Goal: Task Accomplishment & Management: Complete application form

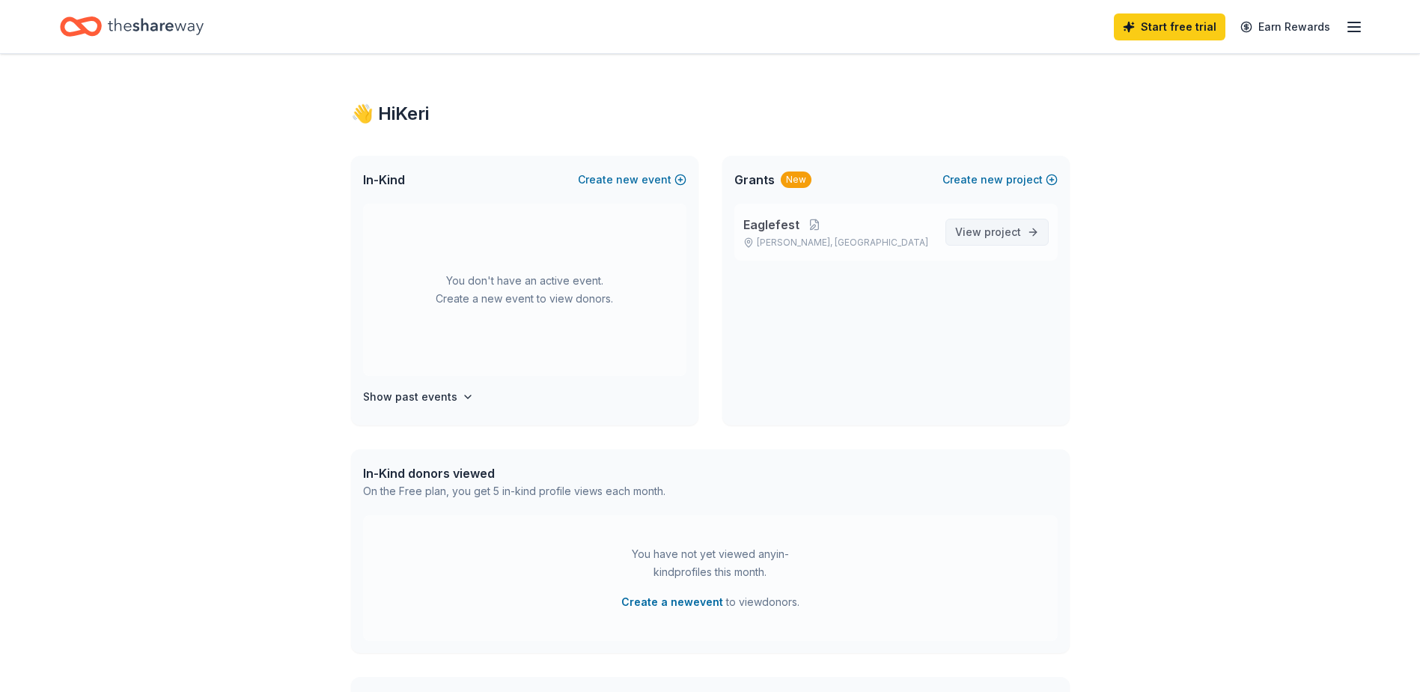
click at [997, 239] on span "View project" at bounding box center [988, 232] width 66 height 18
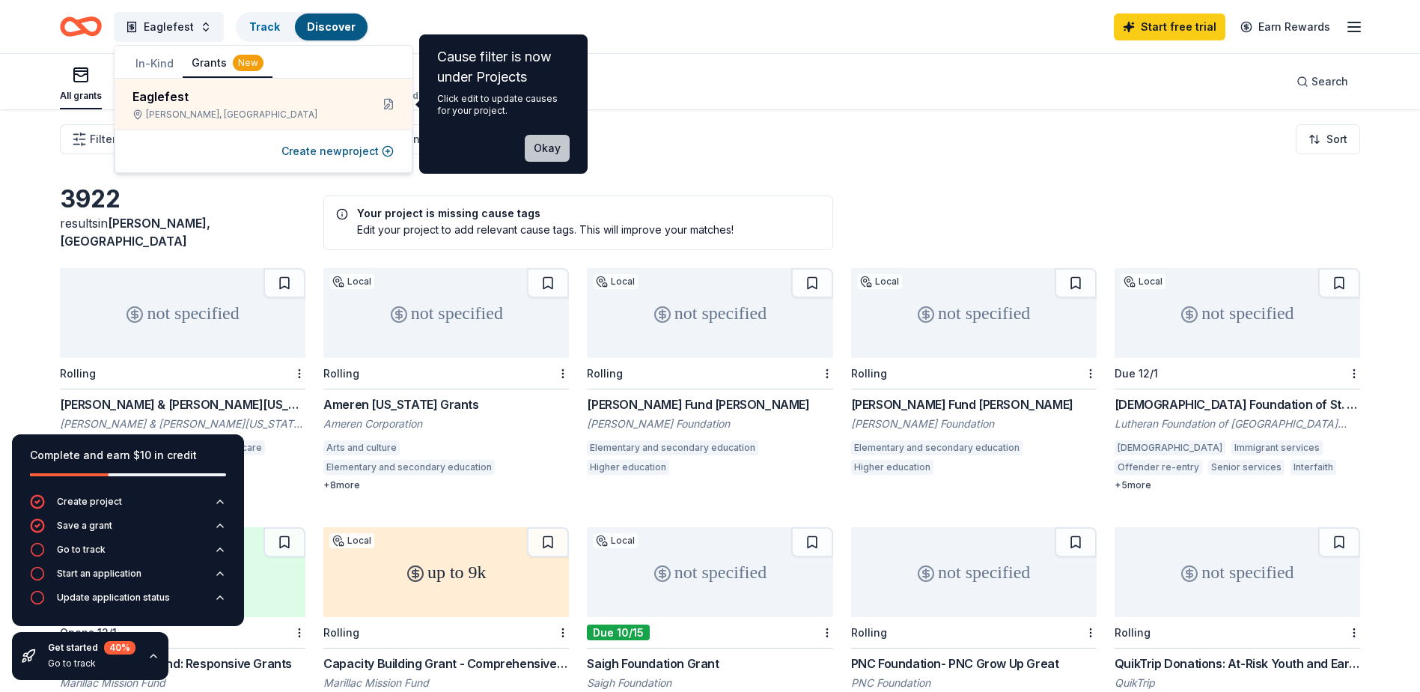
click at [568, 147] on button "Okay" at bounding box center [547, 148] width 45 height 27
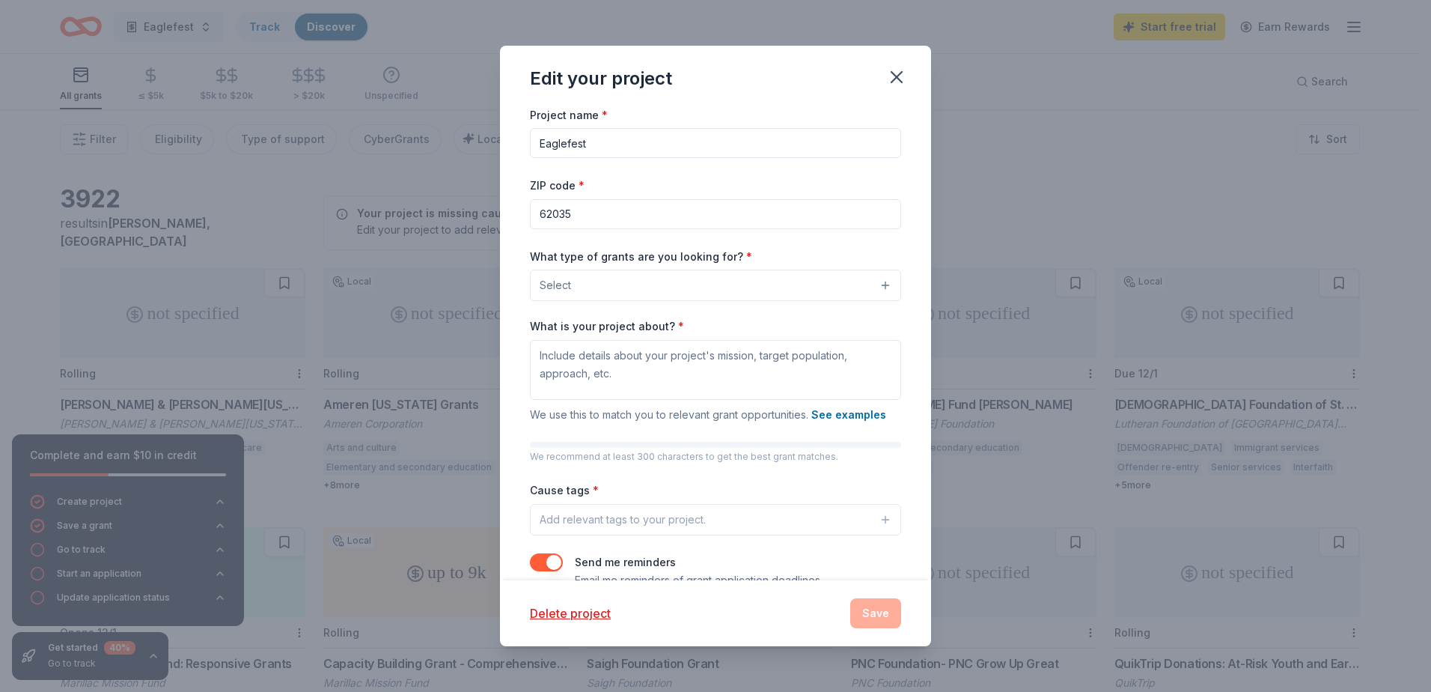
scroll to position [32, 0]
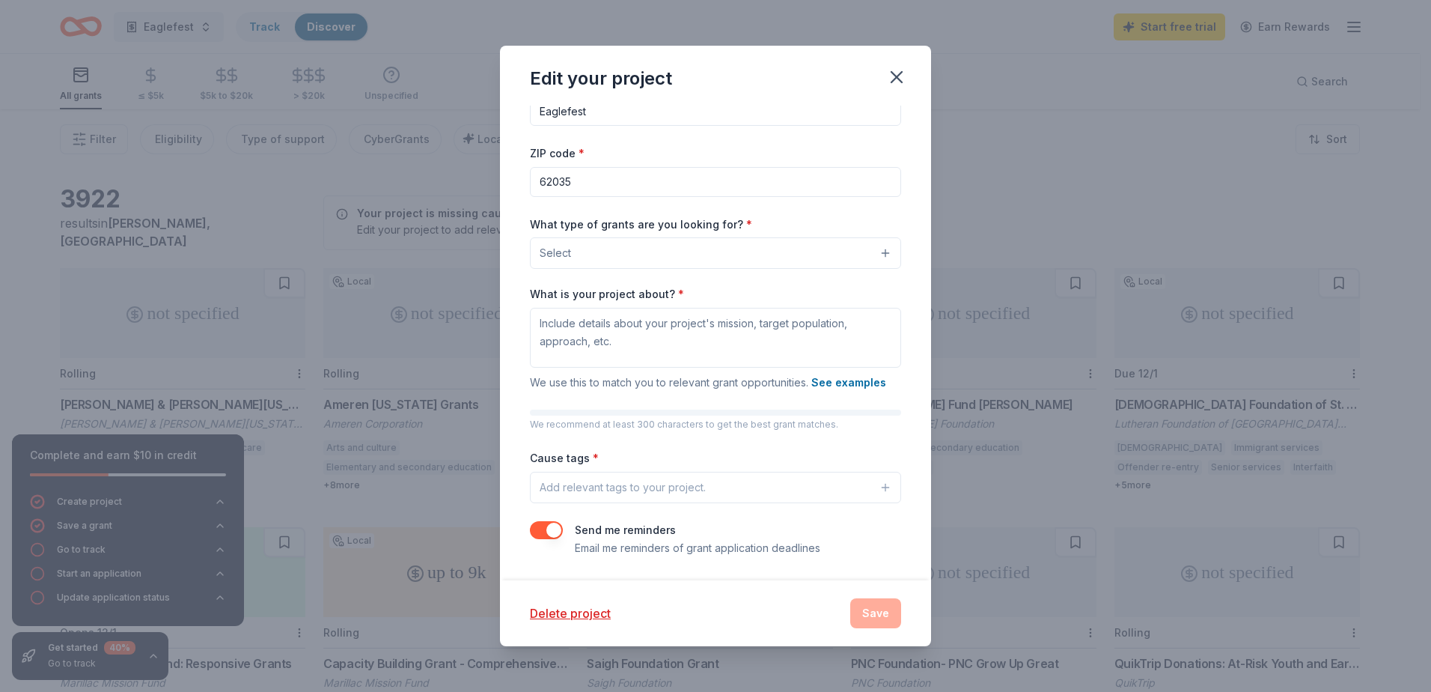
click at [645, 243] on button "Select" at bounding box center [715, 252] width 371 height 31
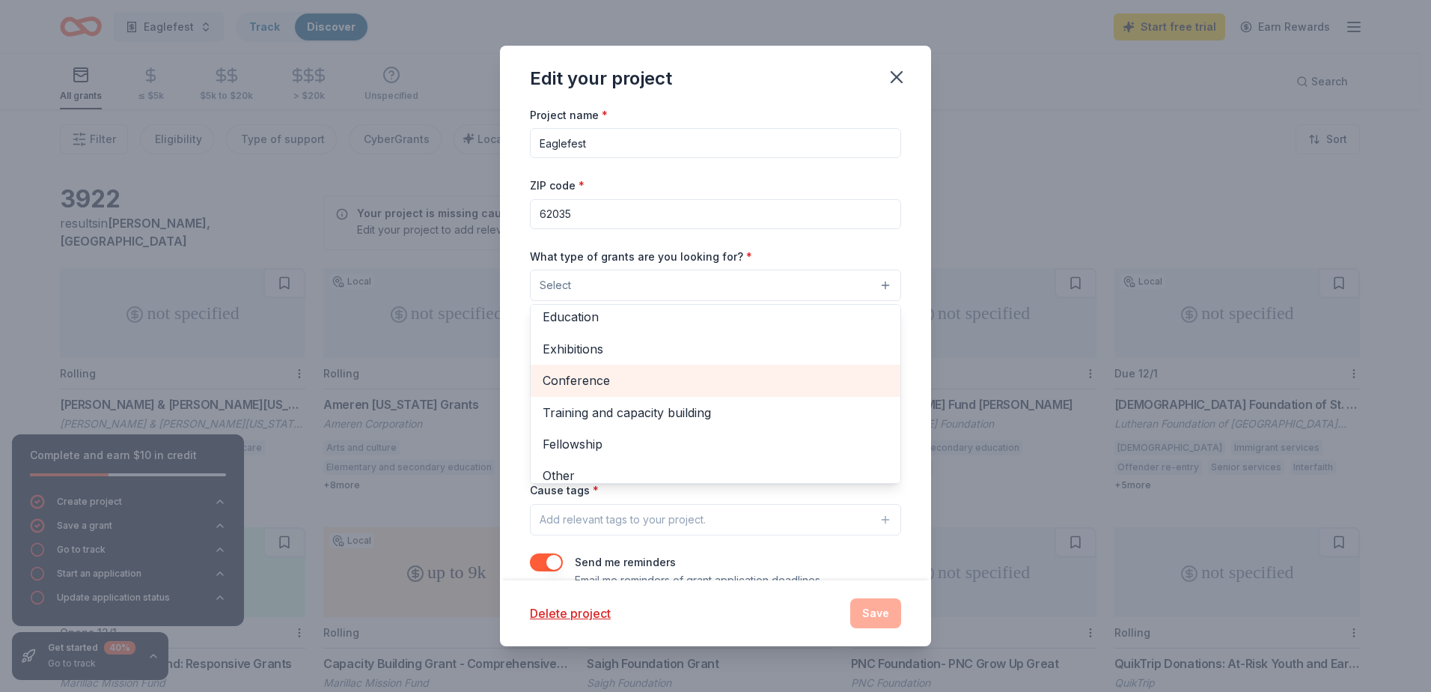
scroll to position [177, 0]
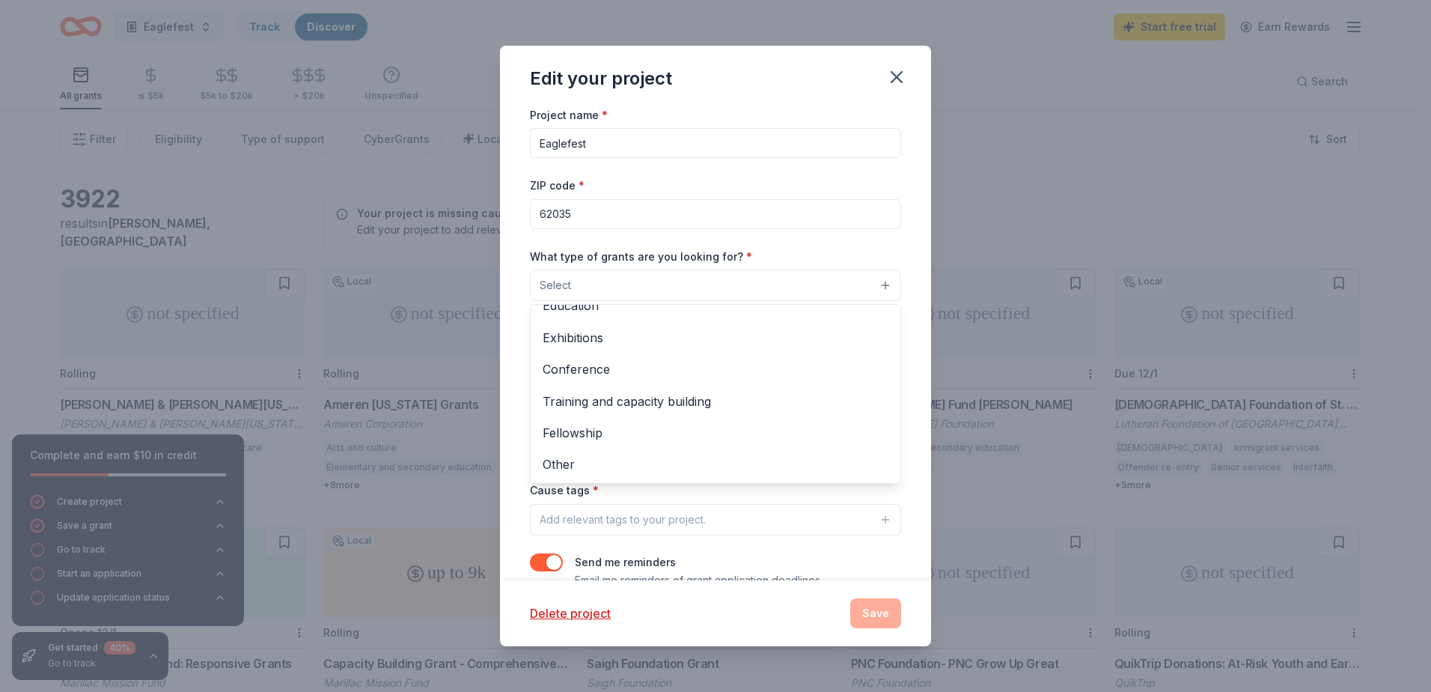
click at [844, 88] on div "Edit your project Project name * Eaglefest ZIP code * 62035 What type of grants…" at bounding box center [715, 346] width 431 height 601
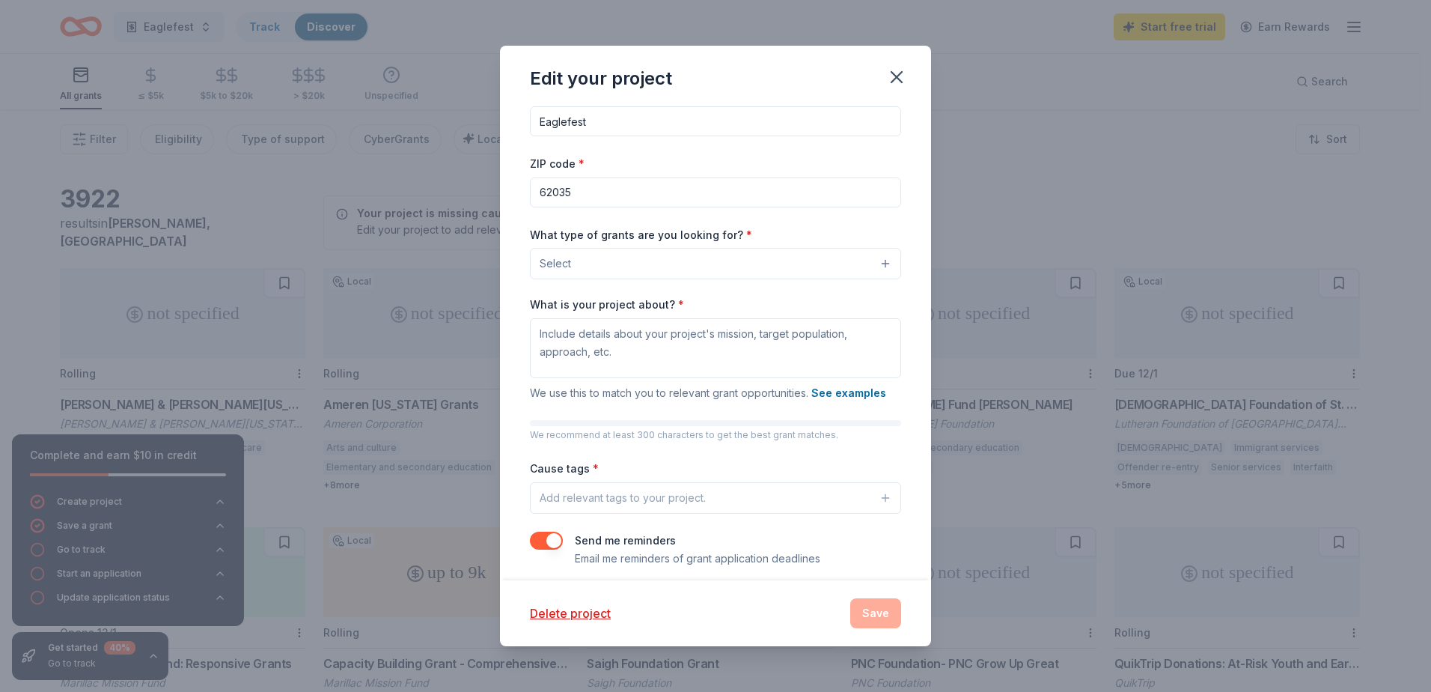
scroll to position [32, 0]
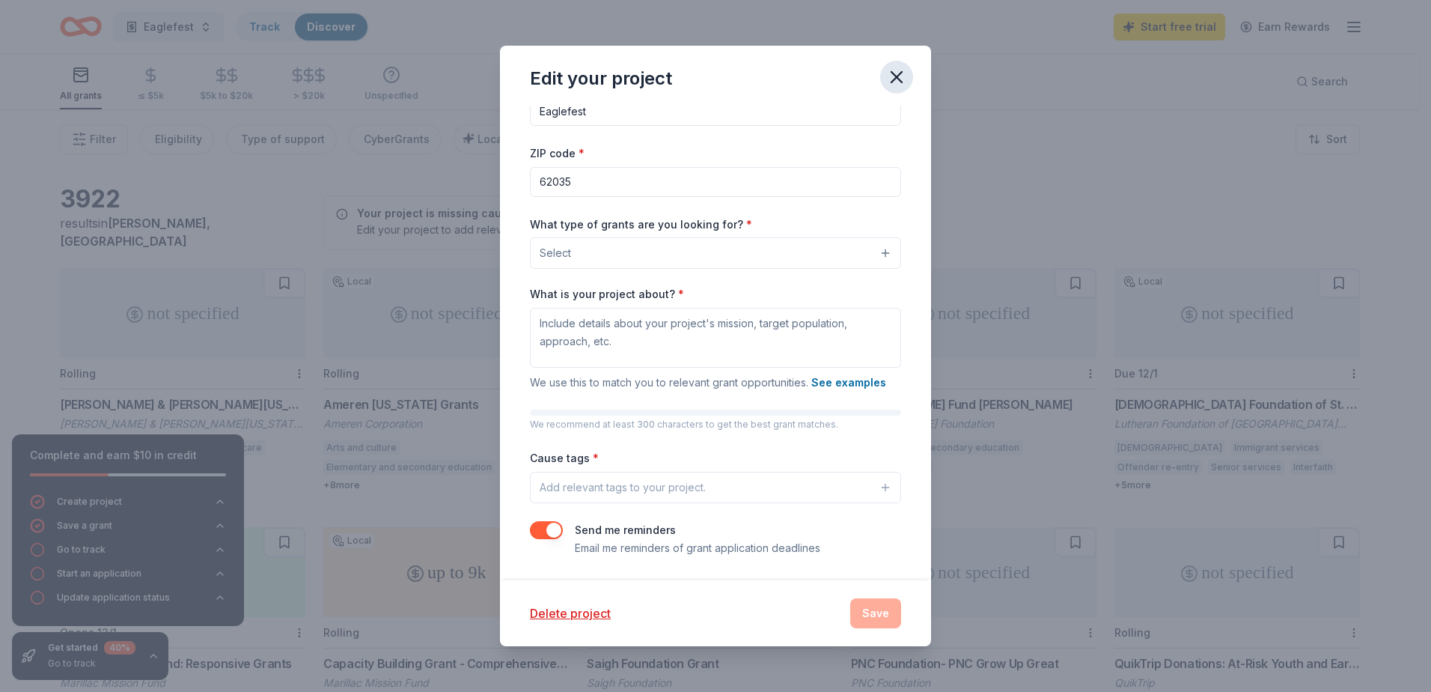
click at [892, 74] on icon "button" at bounding box center [896, 77] width 21 height 21
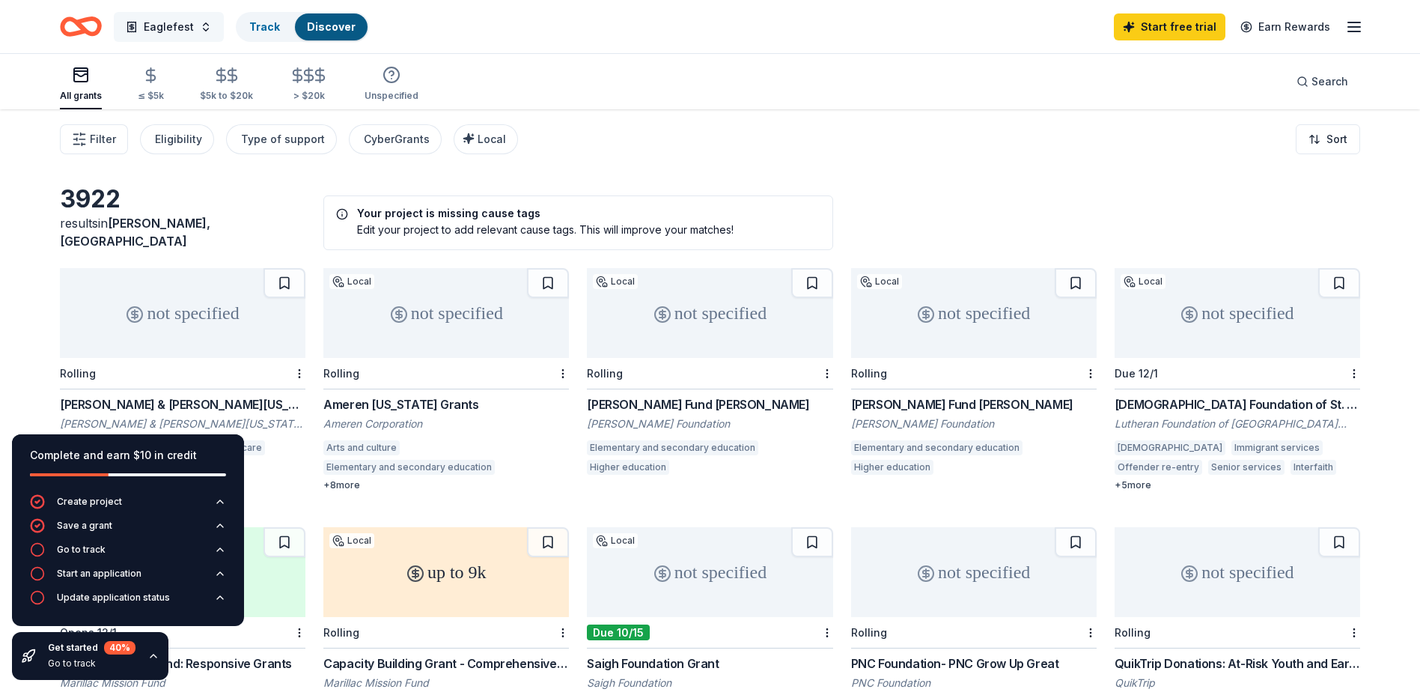
click at [168, 23] on span "Eaglefest" at bounding box center [169, 27] width 50 height 18
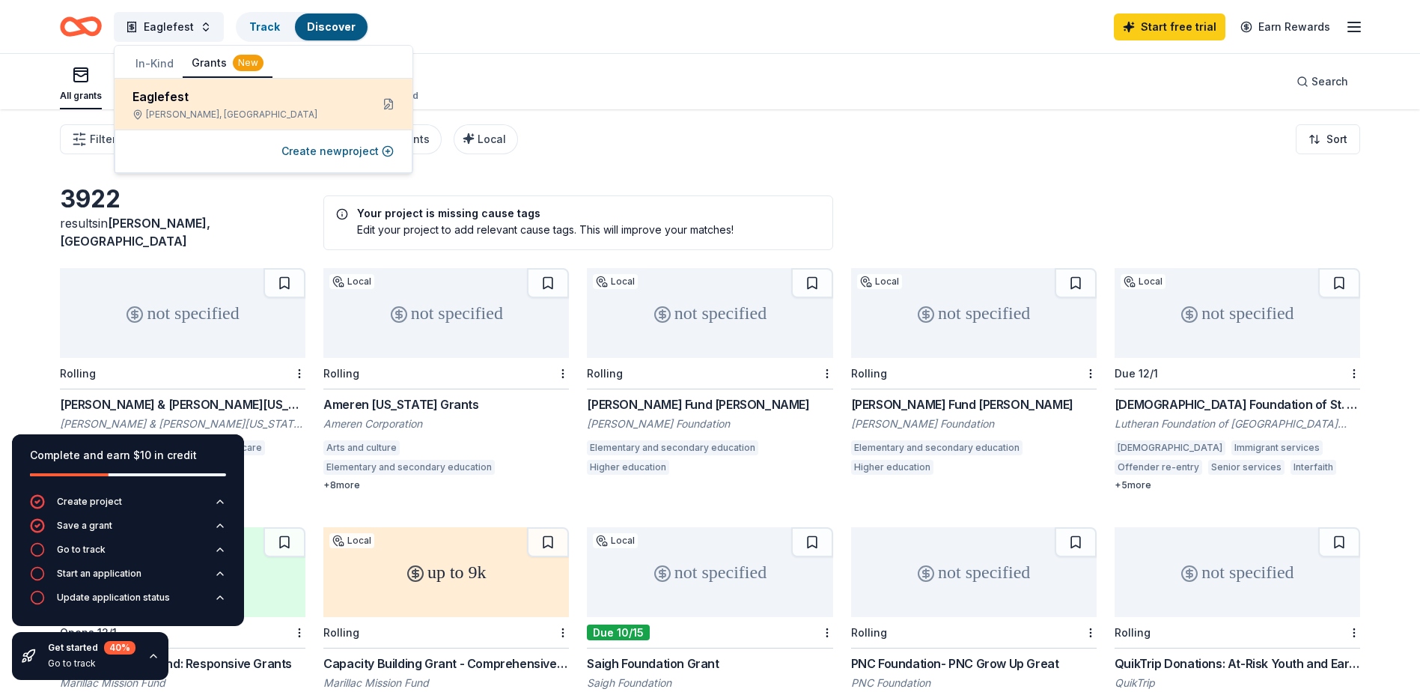
click at [171, 99] on div "Eaglefest" at bounding box center [245, 97] width 226 height 18
click at [176, 100] on div "Eaglefest" at bounding box center [245, 97] width 226 height 18
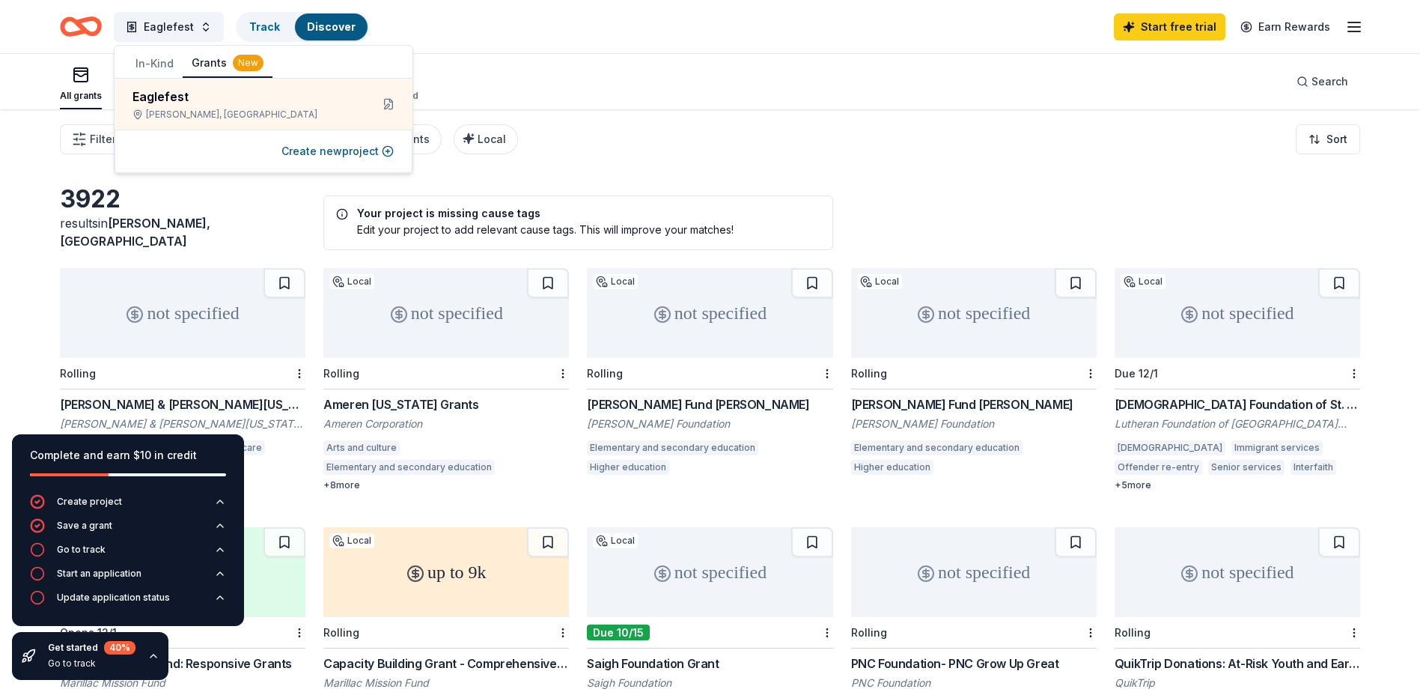
click at [166, 64] on button "In-Kind" at bounding box center [155, 63] width 56 height 27
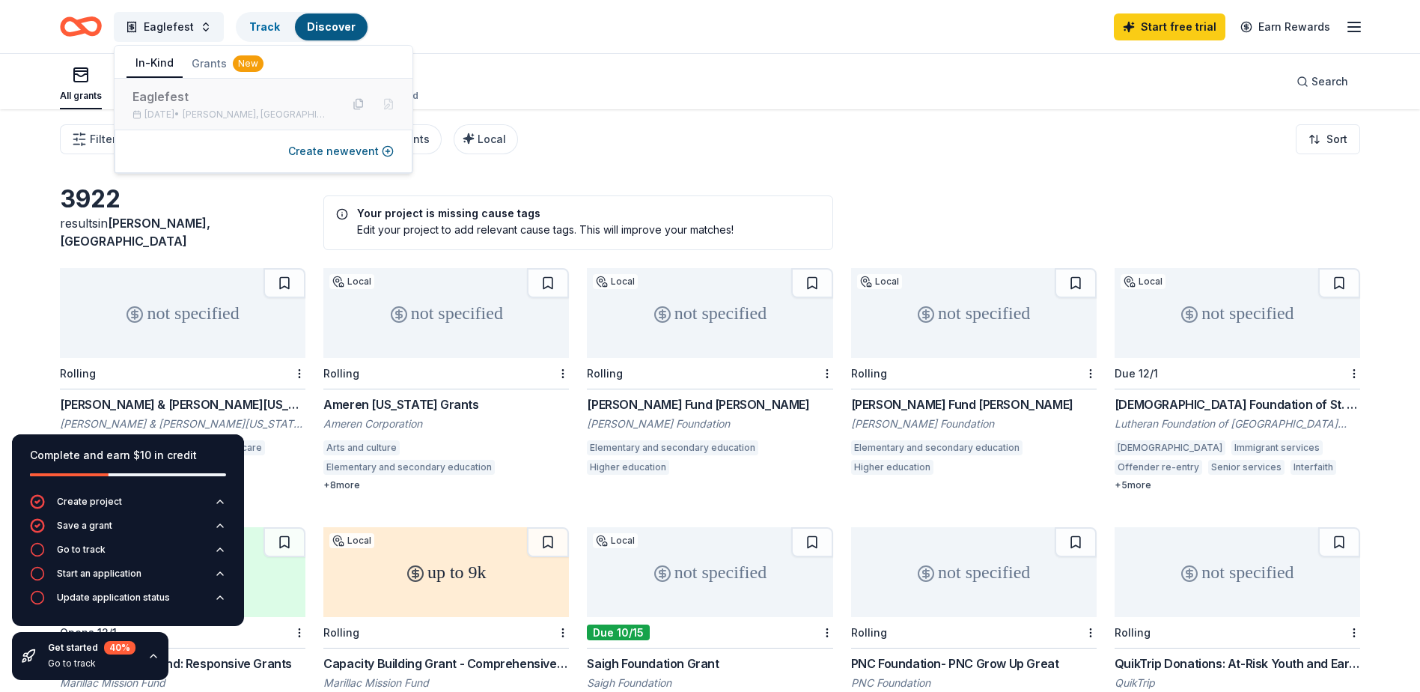
click at [163, 103] on div "Eaglefest" at bounding box center [230, 97] width 196 height 18
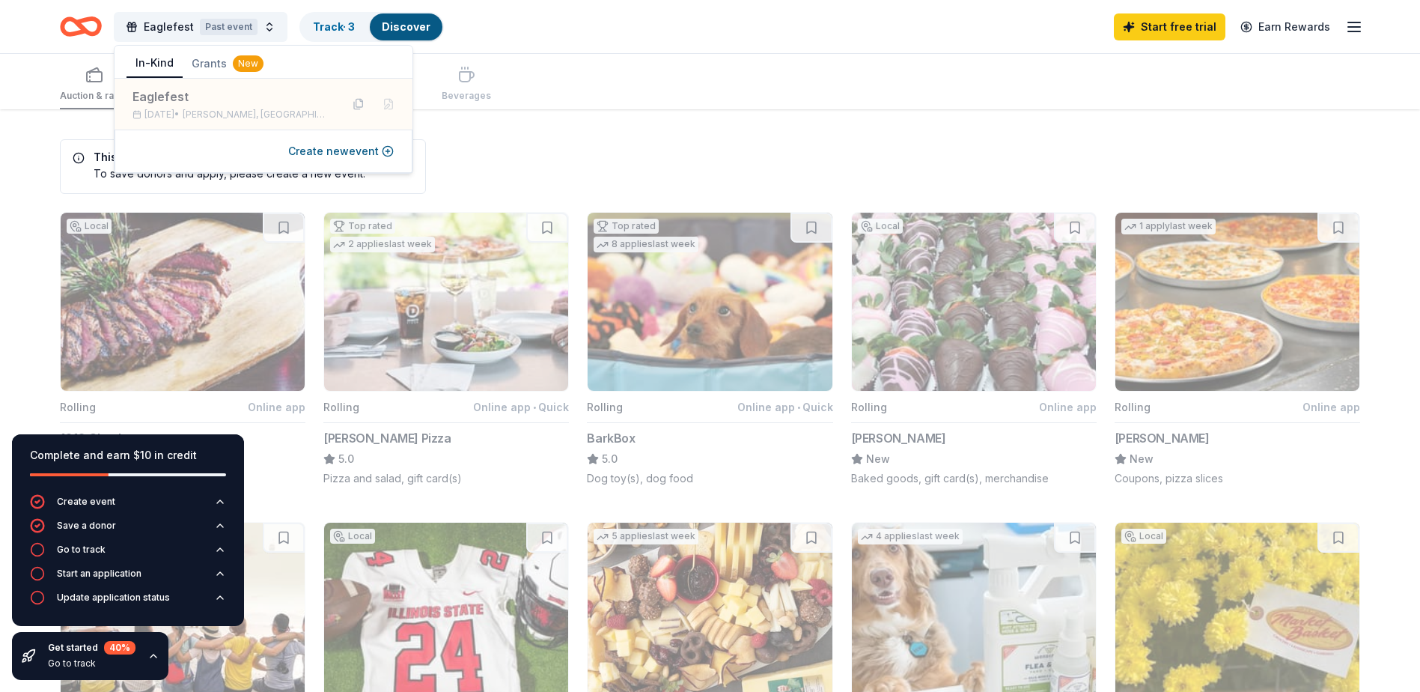
click at [537, 44] on div "Eaglefest Past event Track · 3 Discover Start free trial Earn Rewards" at bounding box center [710, 26] width 1420 height 53
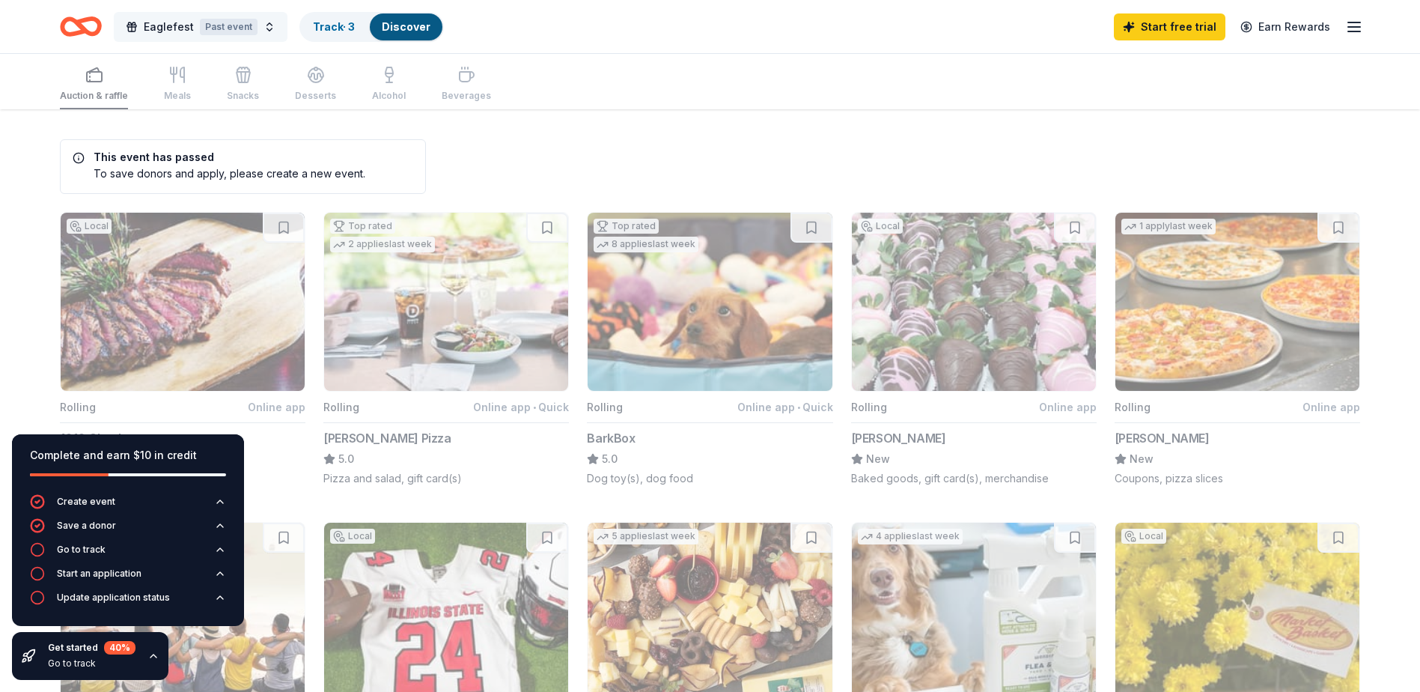
click at [214, 31] on div "Past event" at bounding box center [229, 27] width 58 height 16
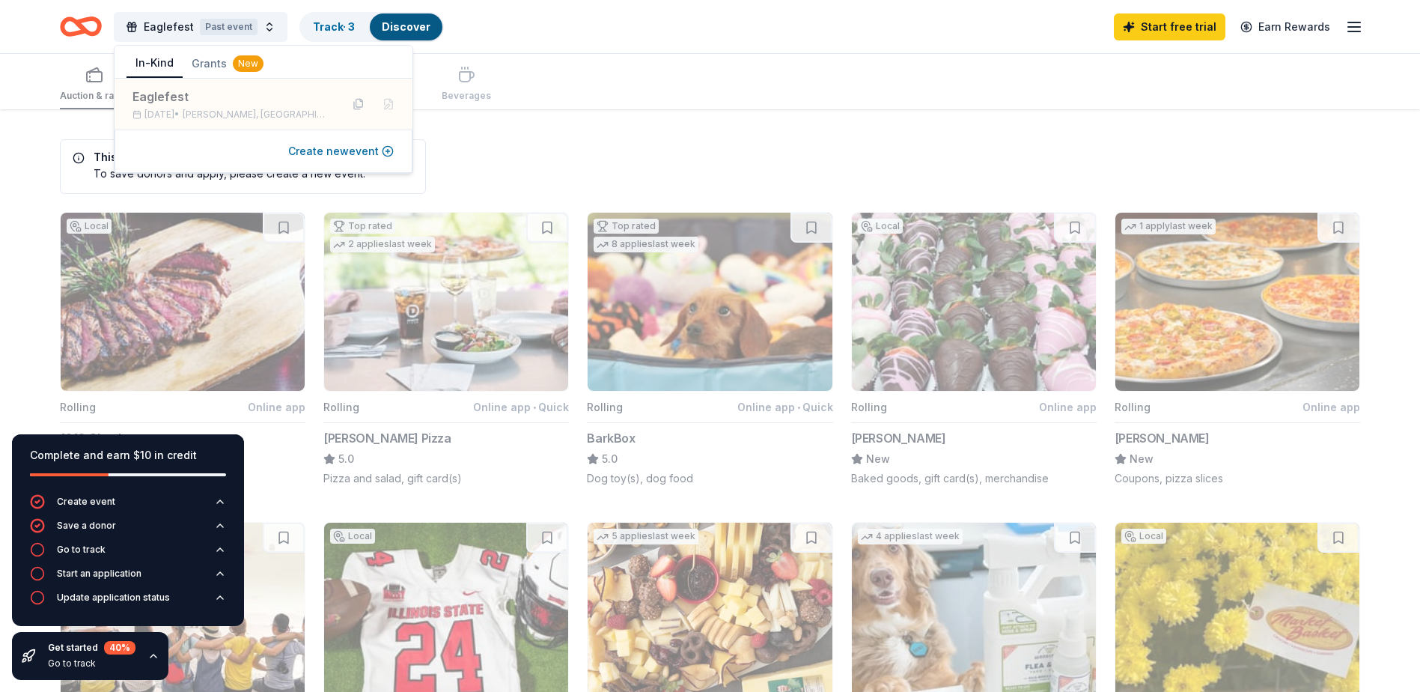
click at [329, 146] on button "Create new event" at bounding box center [341, 151] width 106 height 18
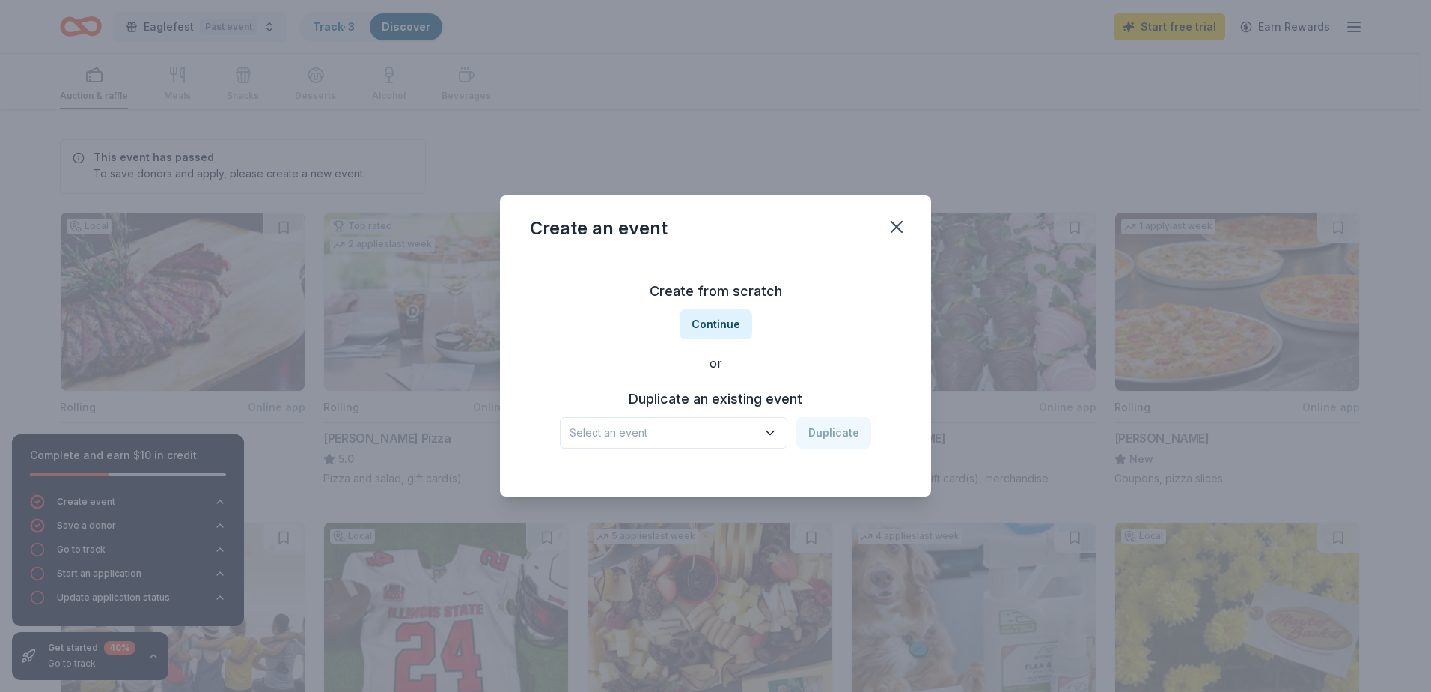
click at [719, 438] on span "Select an event" at bounding box center [663, 433] width 187 height 18
click at [672, 469] on div "Eaglefest [DATE] · IL" at bounding box center [675, 482] width 223 height 48
click at [838, 441] on button "Duplicate" at bounding box center [833, 432] width 75 height 31
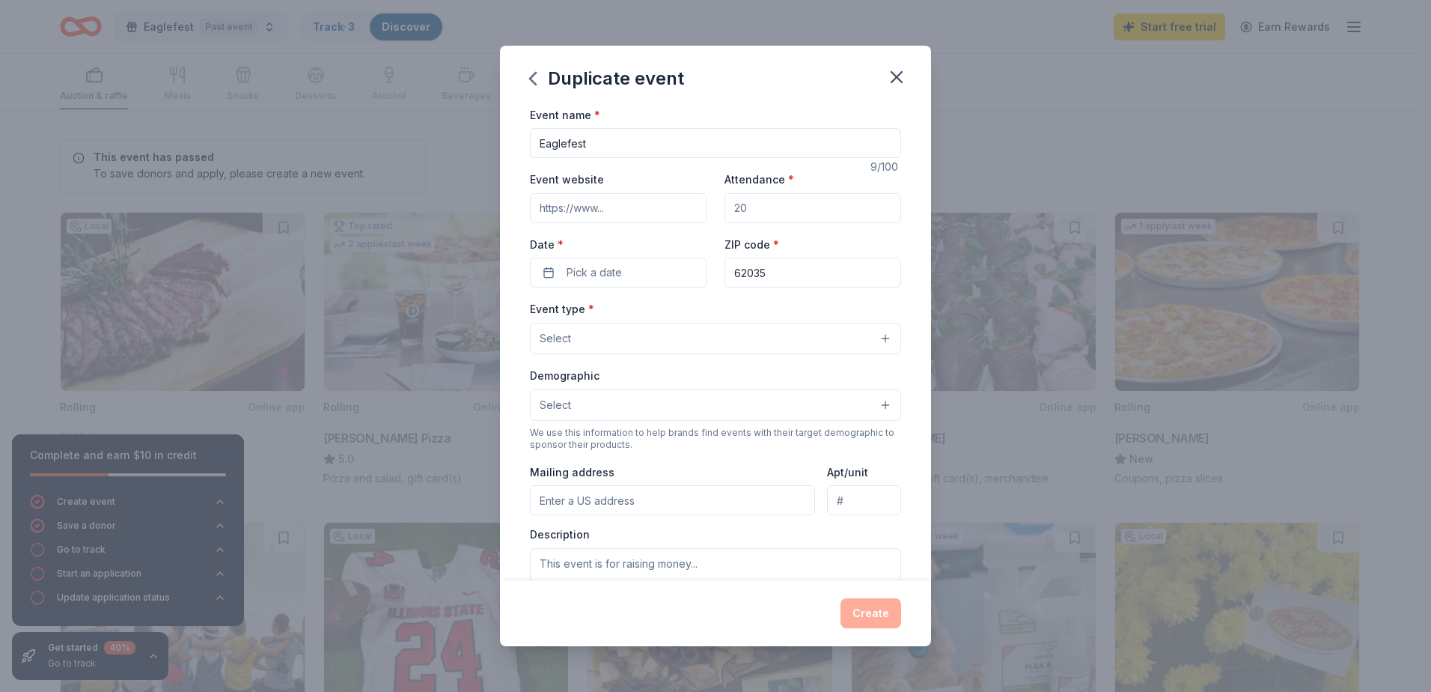
drag, startPoint x: 811, startPoint y: 210, endPoint x: 737, endPoint y: 219, distance: 74.7
click at [731, 204] on input "Attendance *" at bounding box center [813, 208] width 177 height 30
click at [752, 212] on input "Attendance *" at bounding box center [813, 208] width 177 height 30
type input "1000"
click at [636, 266] on button "Pick a date" at bounding box center [618, 273] width 177 height 30
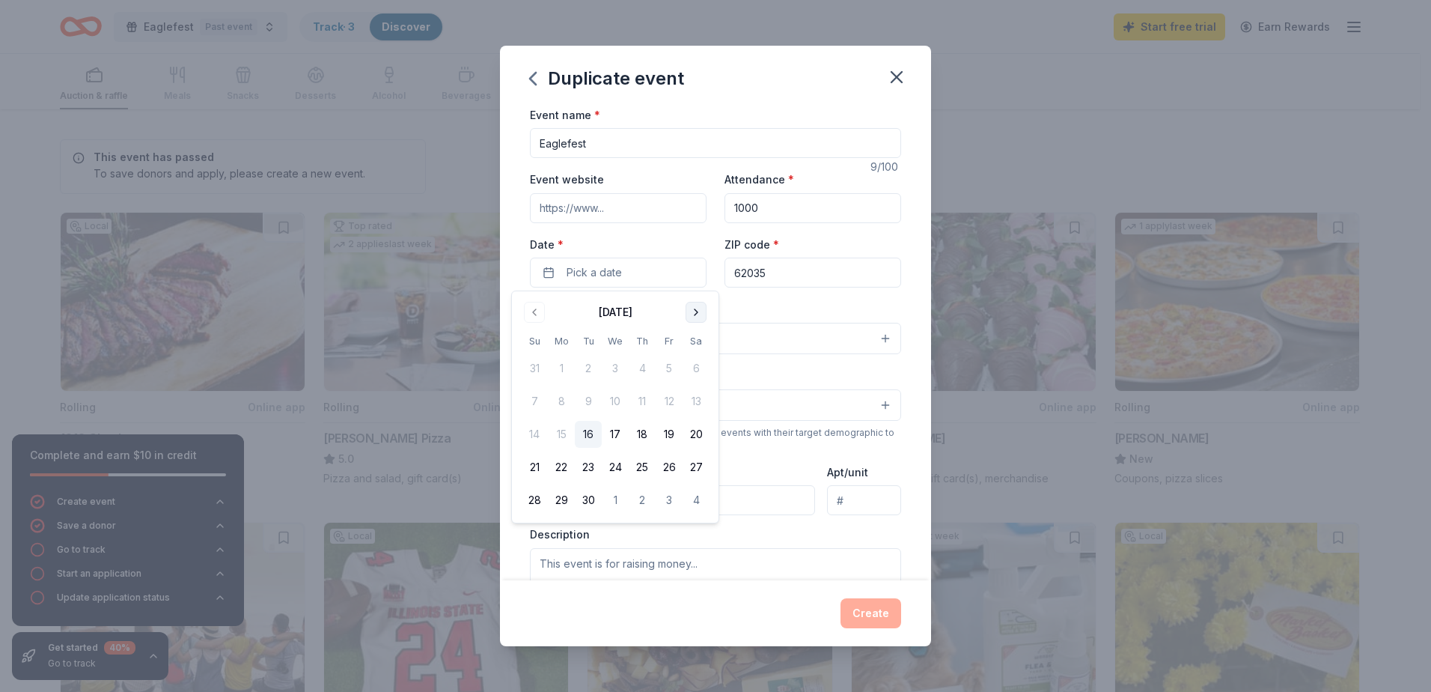
click at [692, 313] on button "Go to next month" at bounding box center [696, 312] width 21 height 21
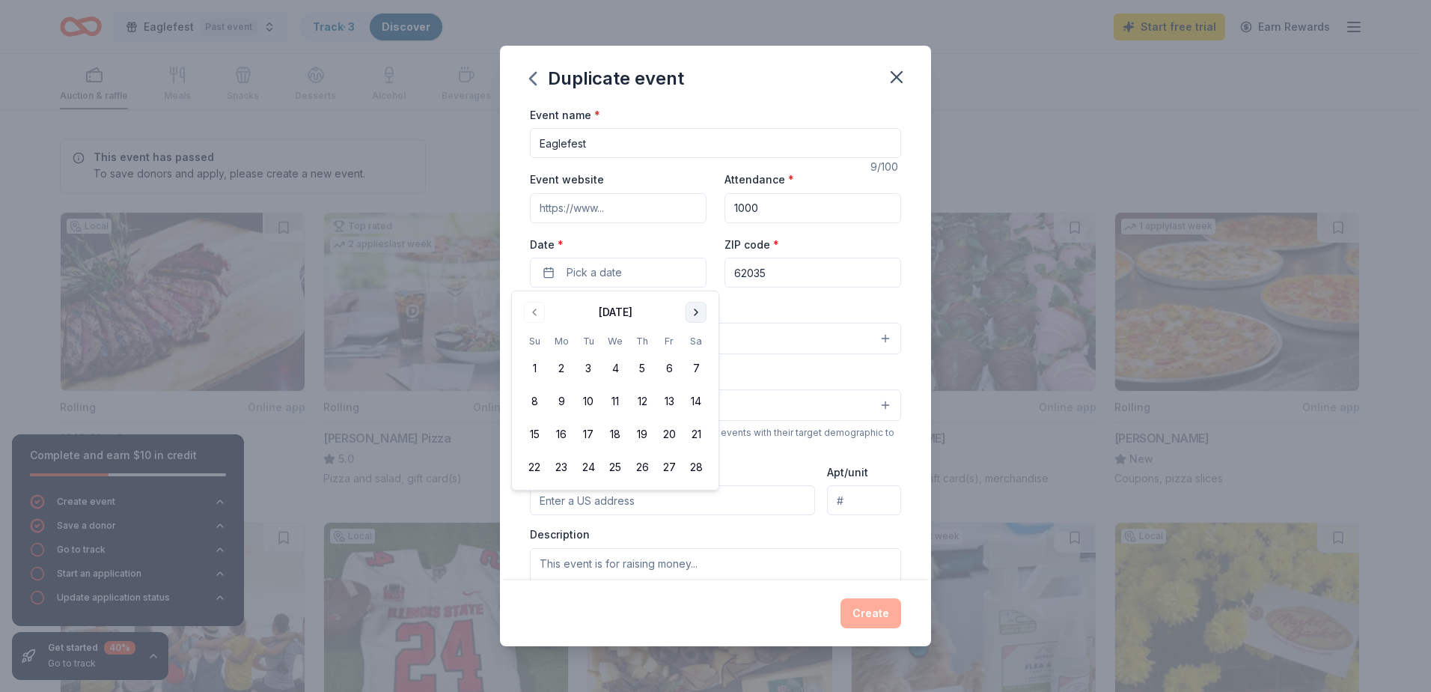
click at [692, 313] on button "Go to next month" at bounding box center [696, 312] width 21 height 21
click at [677, 374] on button "1" at bounding box center [669, 368] width 27 height 27
click at [710, 252] on div "Event website Attendance * 1000 Date * [DATE] ZIP code * 62035" at bounding box center [715, 229] width 371 height 118
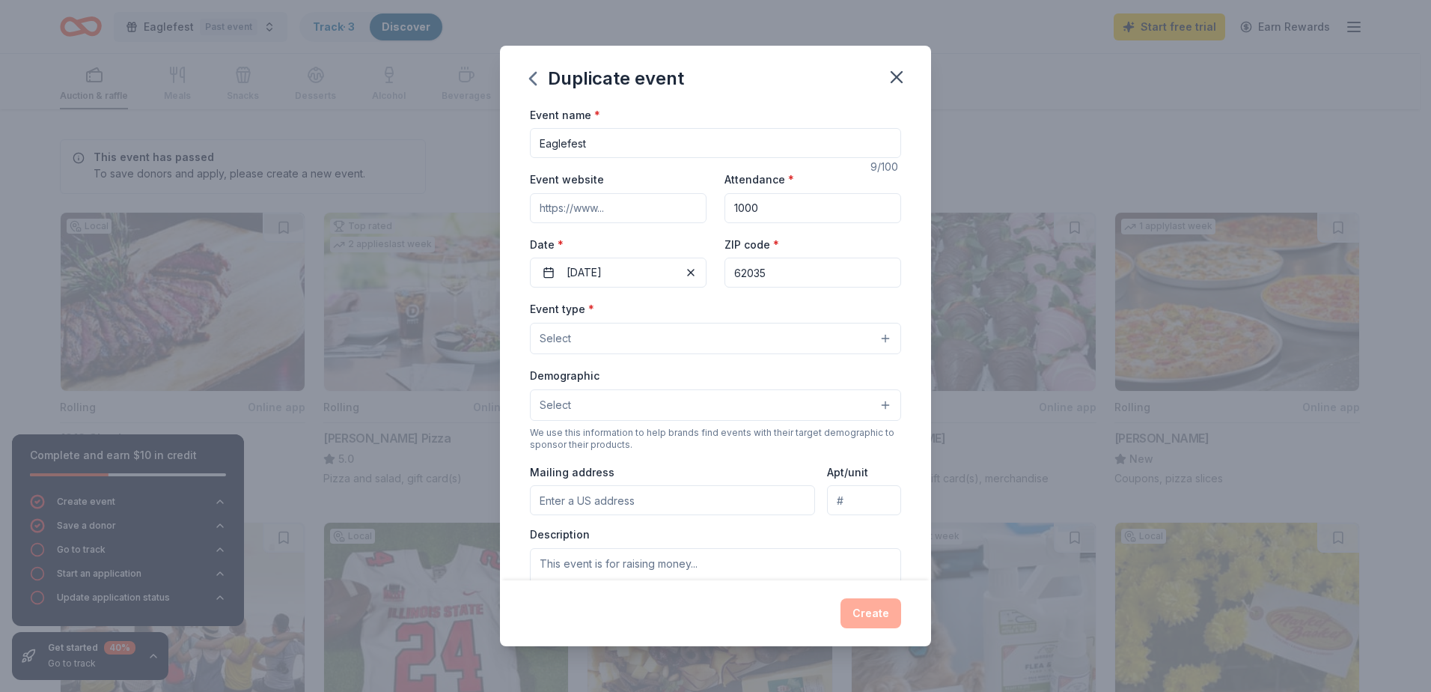
click at [624, 335] on button "Select" at bounding box center [715, 338] width 371 height 31
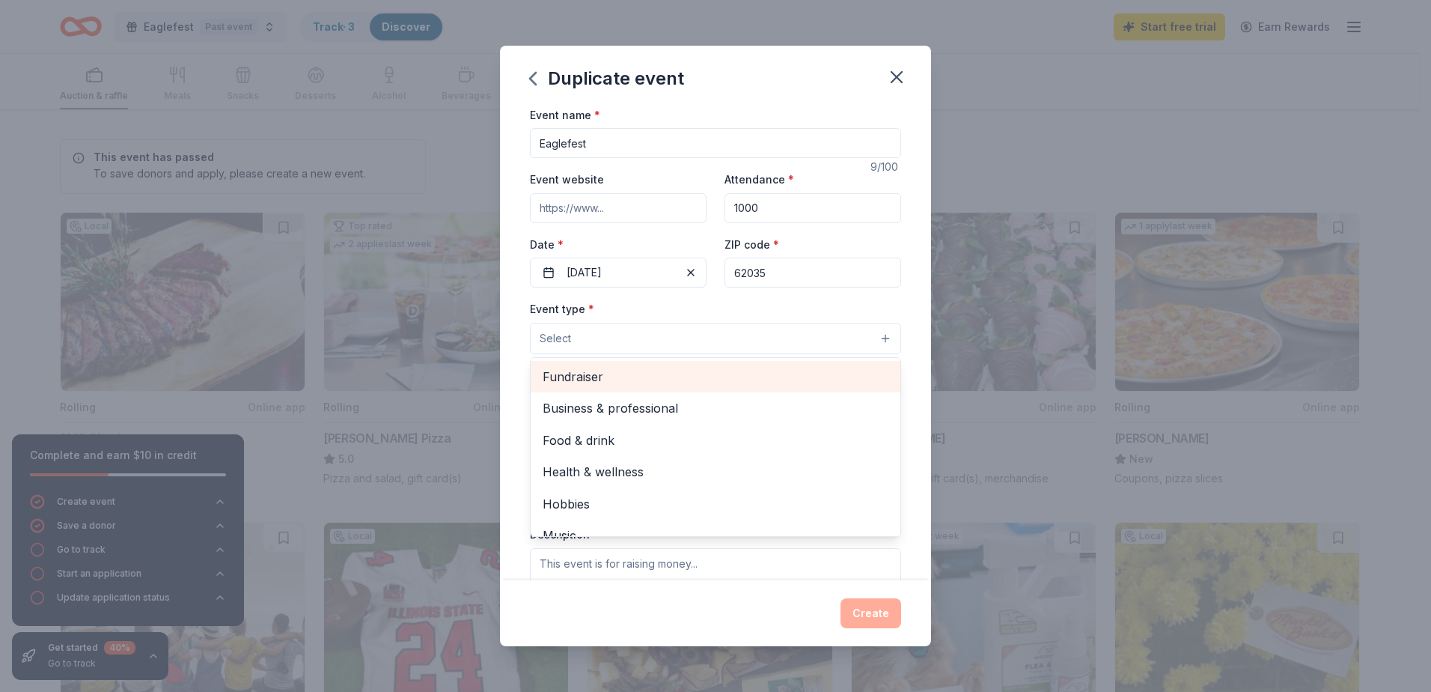
click at [634, 390] on div "Fundraiser" at bounding box center [716, 376] width 370 height 31
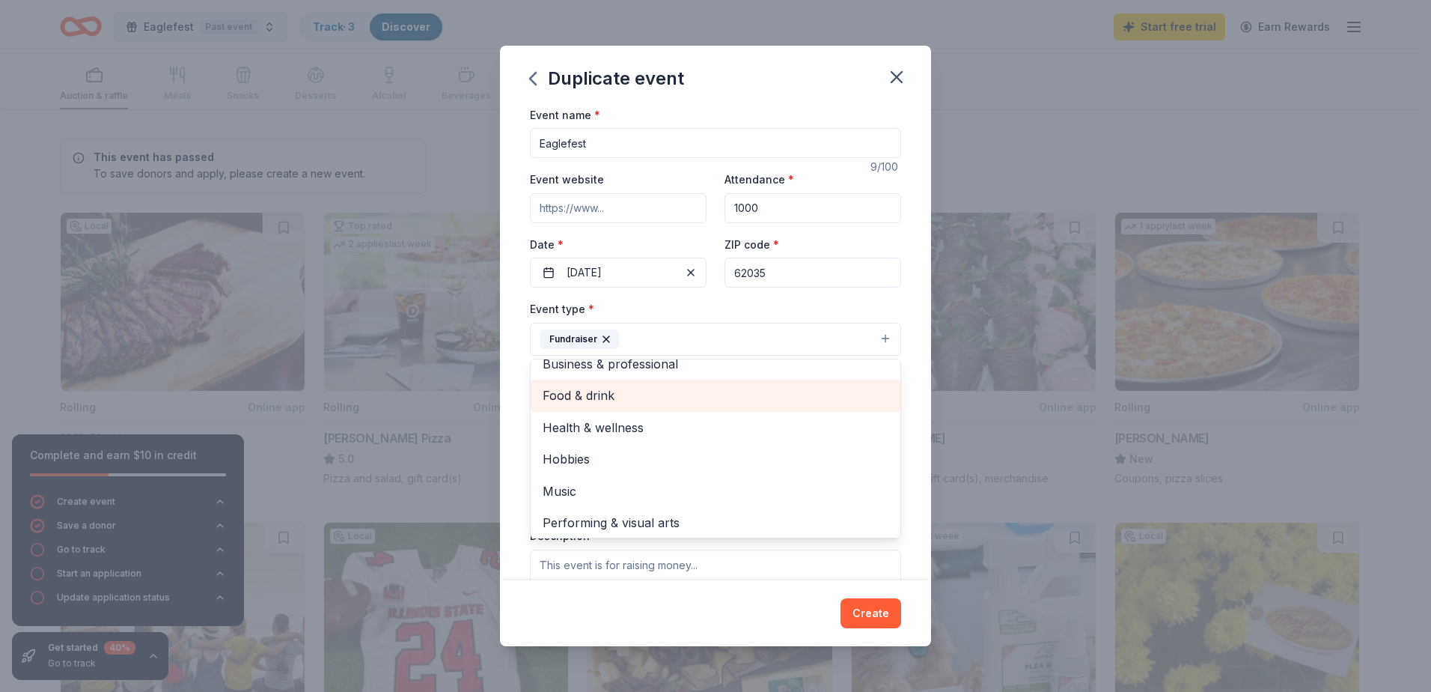
scroll to position [18, 0]
click at [561, 307] on div "Event type * Fundraiser Business & professional Food & drink Health & wellness …" at bounding box center [715, 327] width 371 height 56
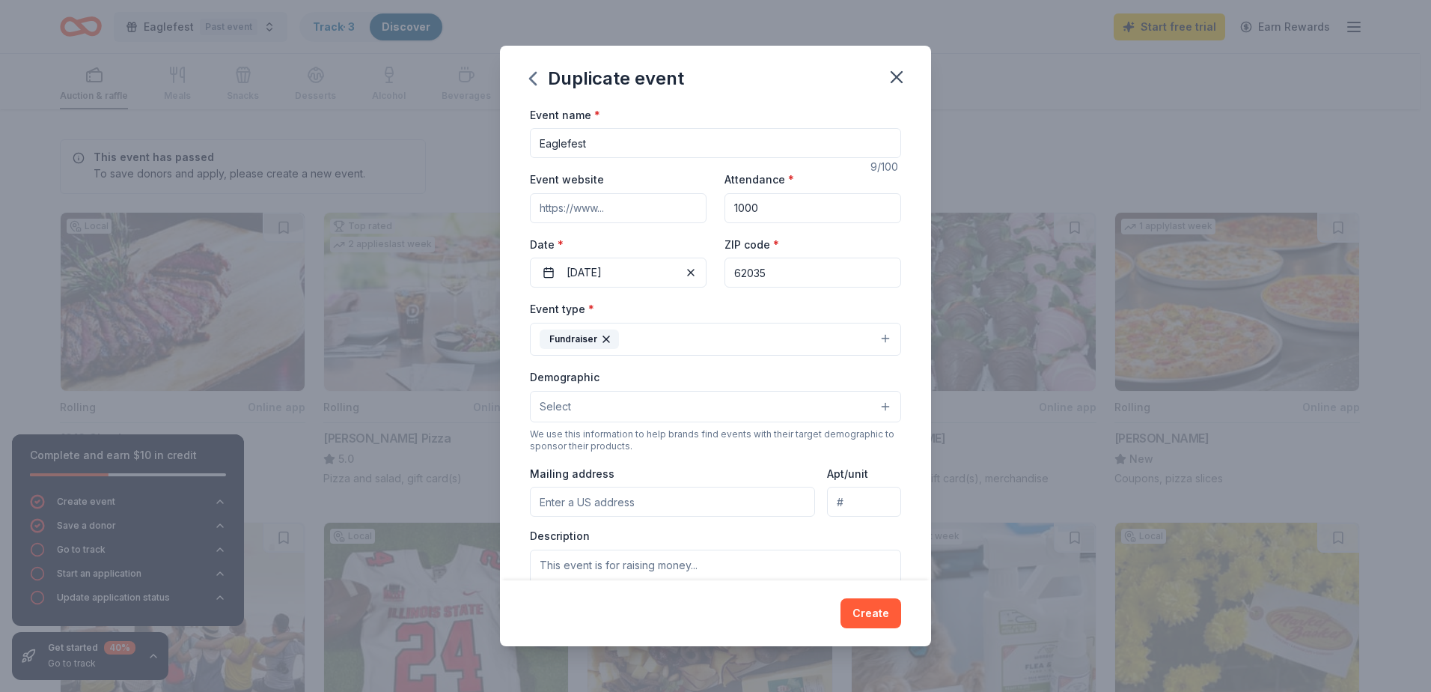
click at [707, 406] on button "Select" at bounding box center [715, 406] width 371 height 31
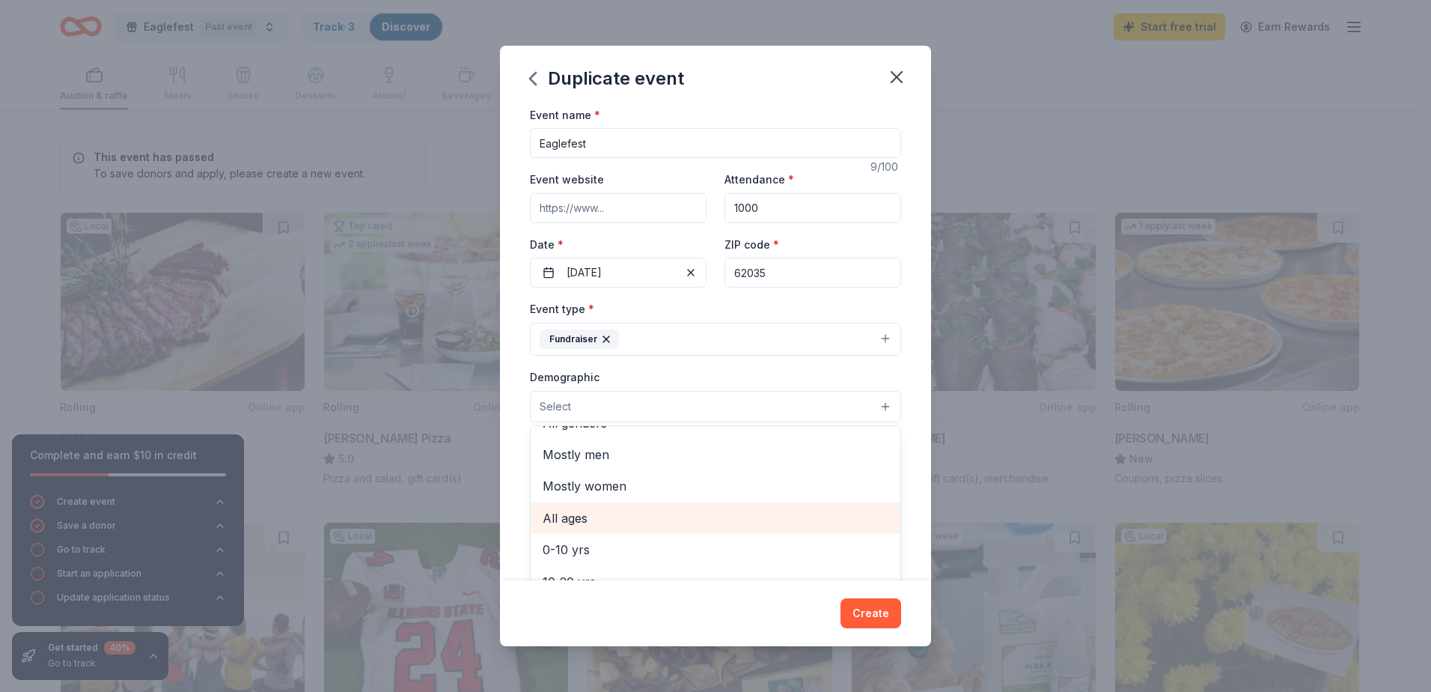
scroll to position [0, 0]
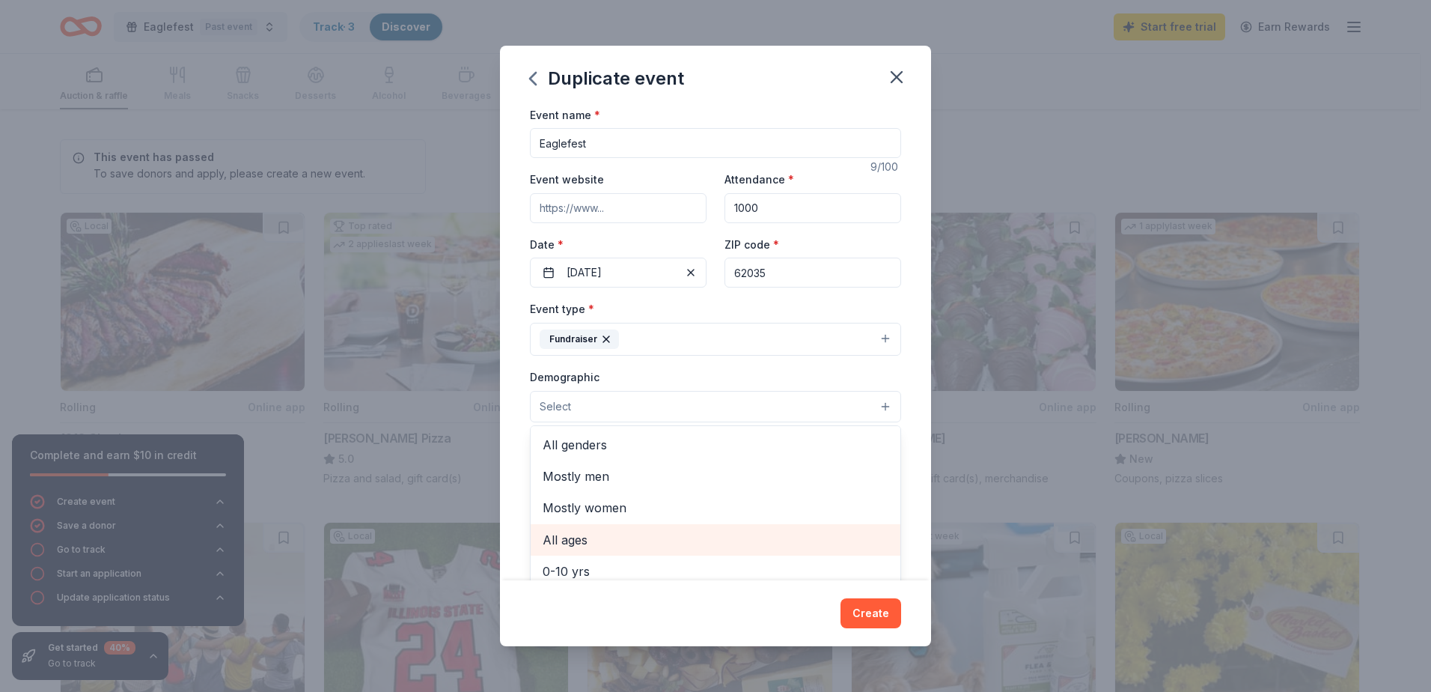
click at [677, 543] on span "All ages" at bounding box center [716, 539] width 346 height 19
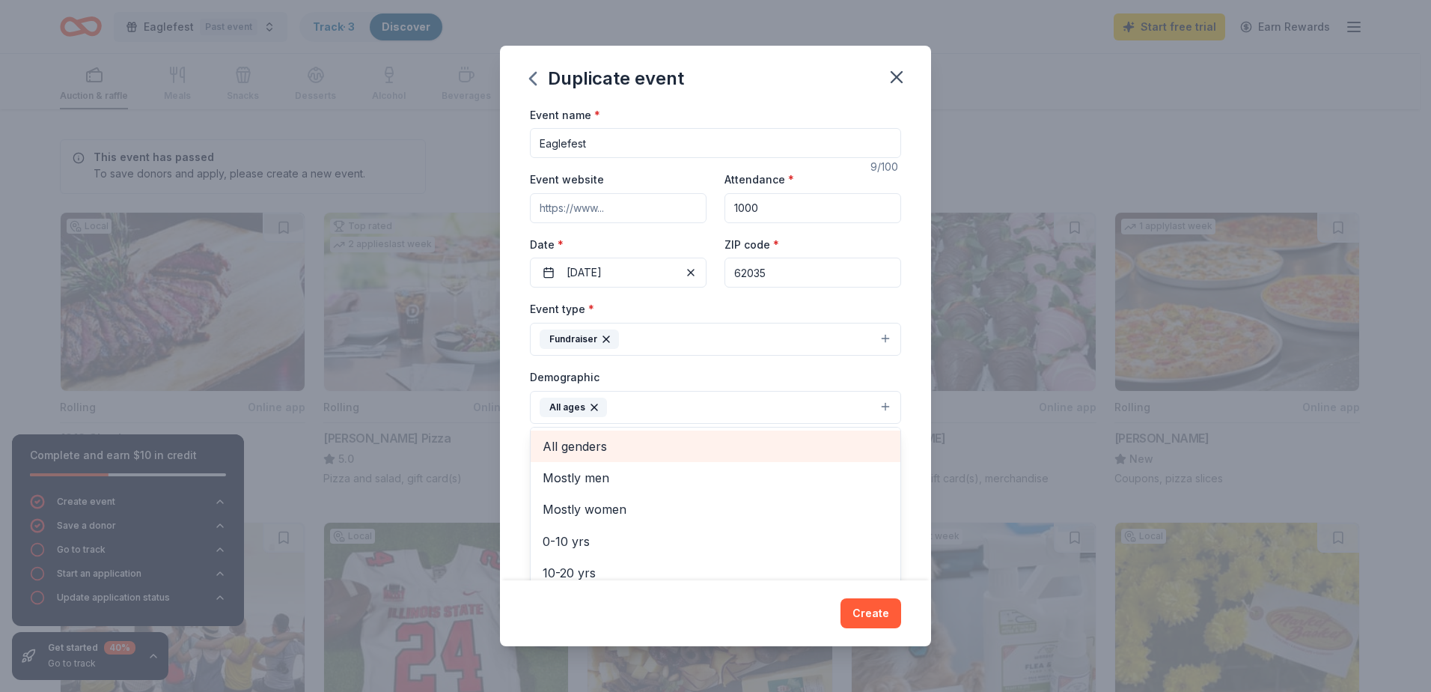
click at [555, 445] on span "All genders" at bounding box center [716, 445] width 346 height 19
click at [514, 459] on div "Event name * Eaglefest 9 /100 Event website Attendance * 1000 Date * [DATE] ZIP…" at bounding box center [715, 343] width 431 height 475
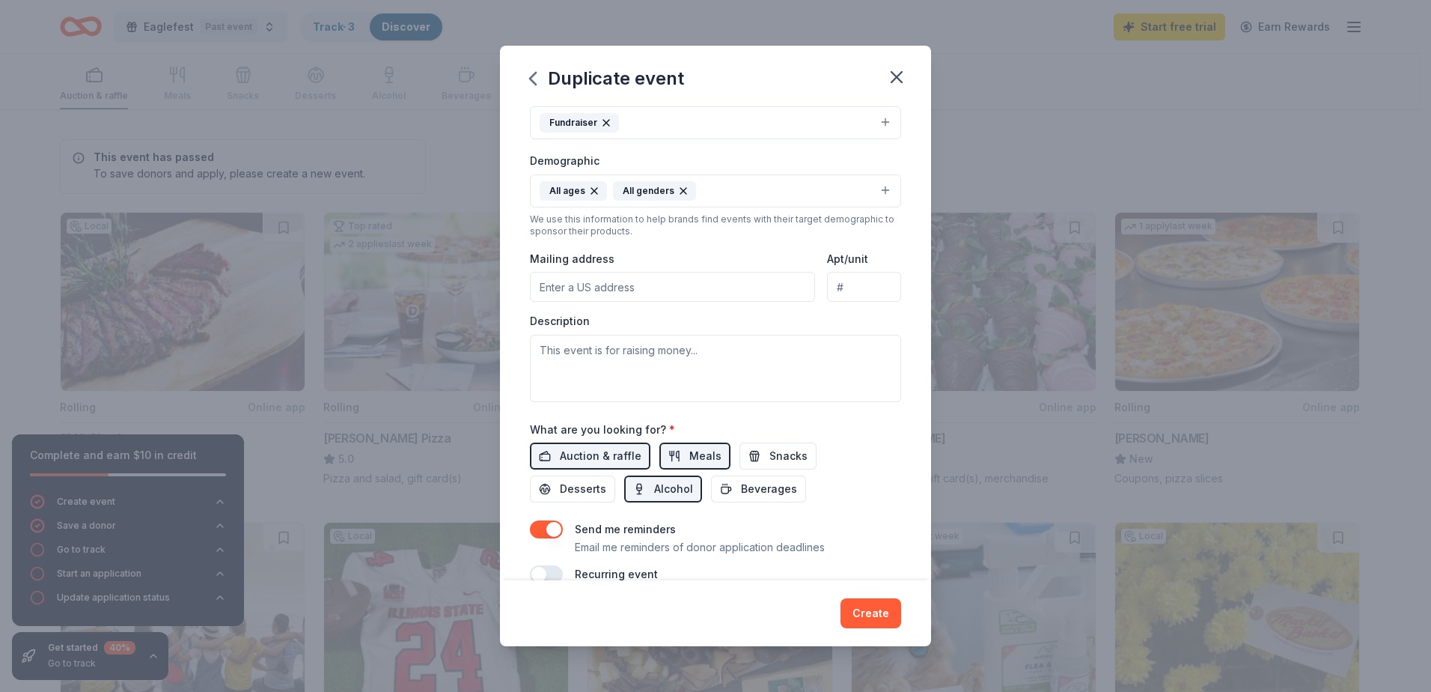
scroll to position [249, 0]
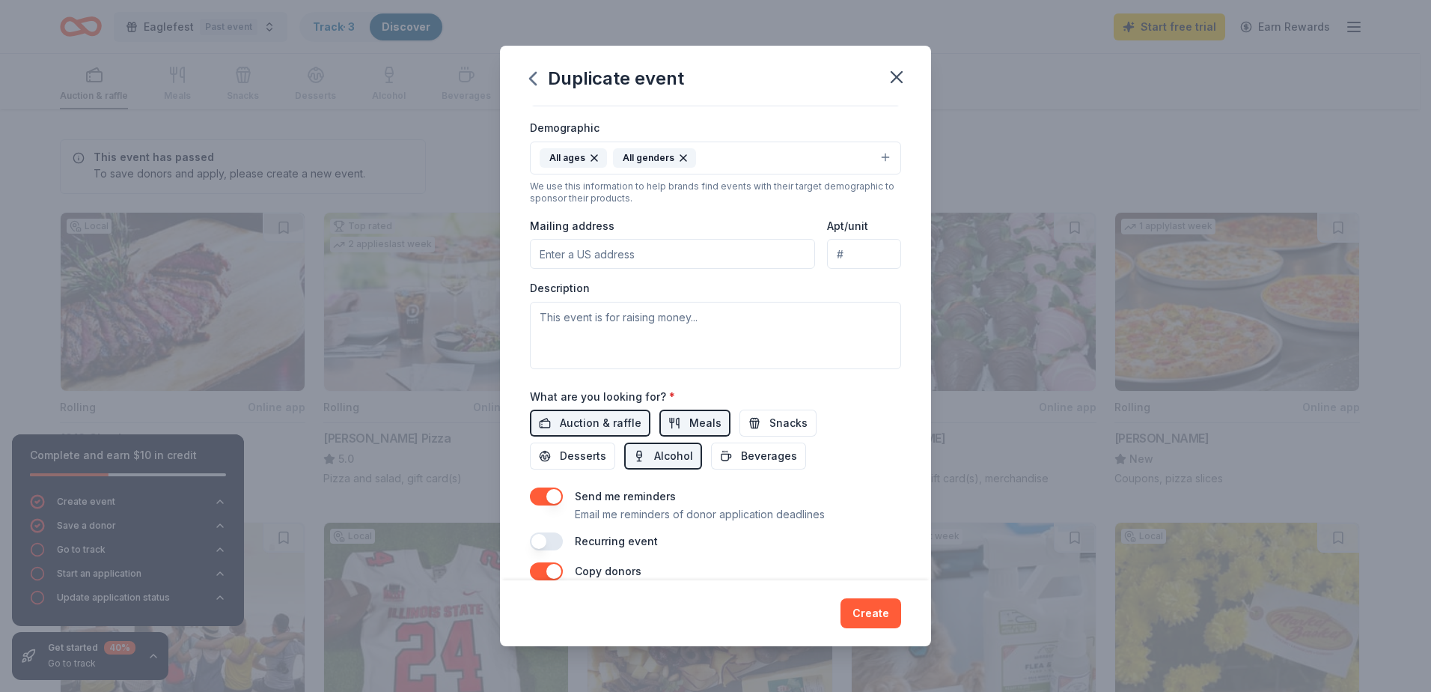
click at [637, 252] on input "Mailing address" at bounding box center [672, 254] width 285 height 30
type input "[STREET_ADDRESS][PERSON_NAME]"
click at [755, 456] on span "Beverages" at bounding box center [769, 456] width 56 height 18
click at [593, 466] on button "Desserts" at bounding box center [572, 455] width 85 height 27
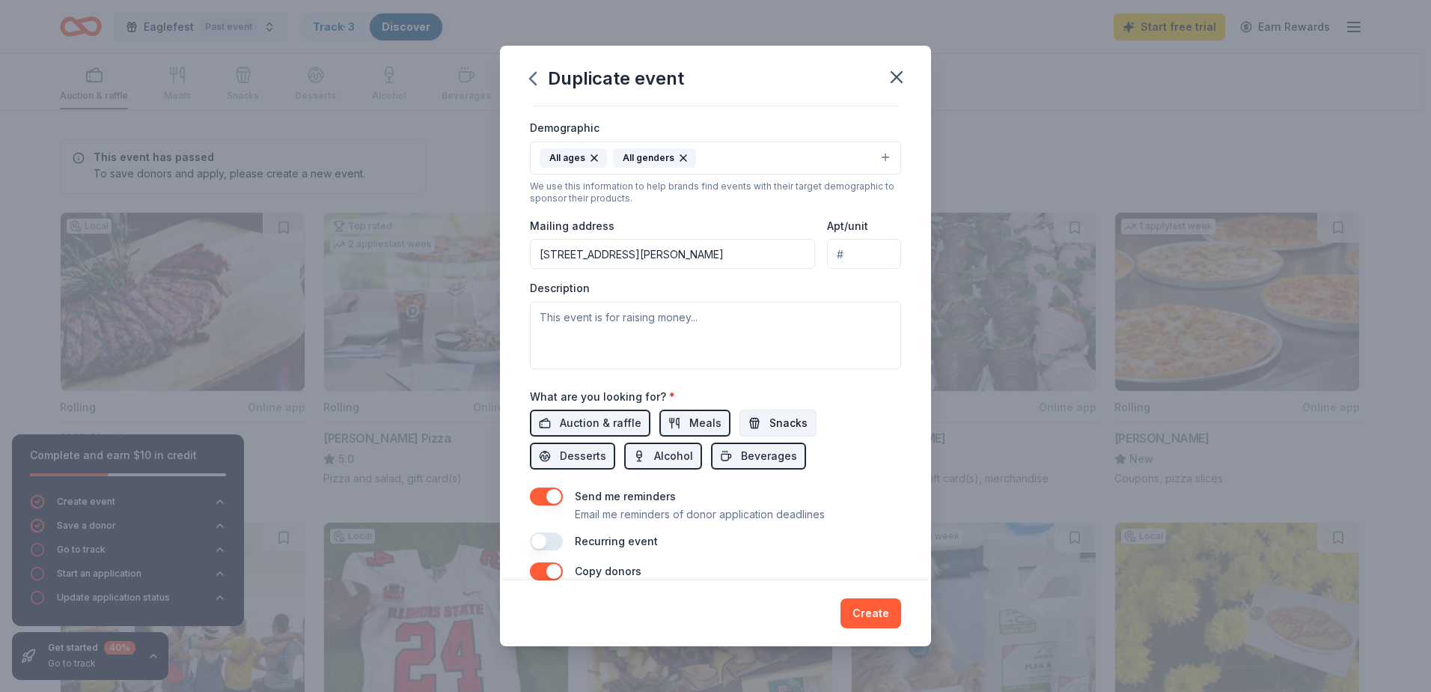
click at [802, 430] on button "Snacks" at bounding box center [778, 422] width 77 height 27
click at [596, 323] on textarea at bounding box center [715, 335] width 371 height 67
paste textarea "[DEMOGRAPHIC_DATA] School is seeking sponsors for their annual fundraiser, Eagl…"
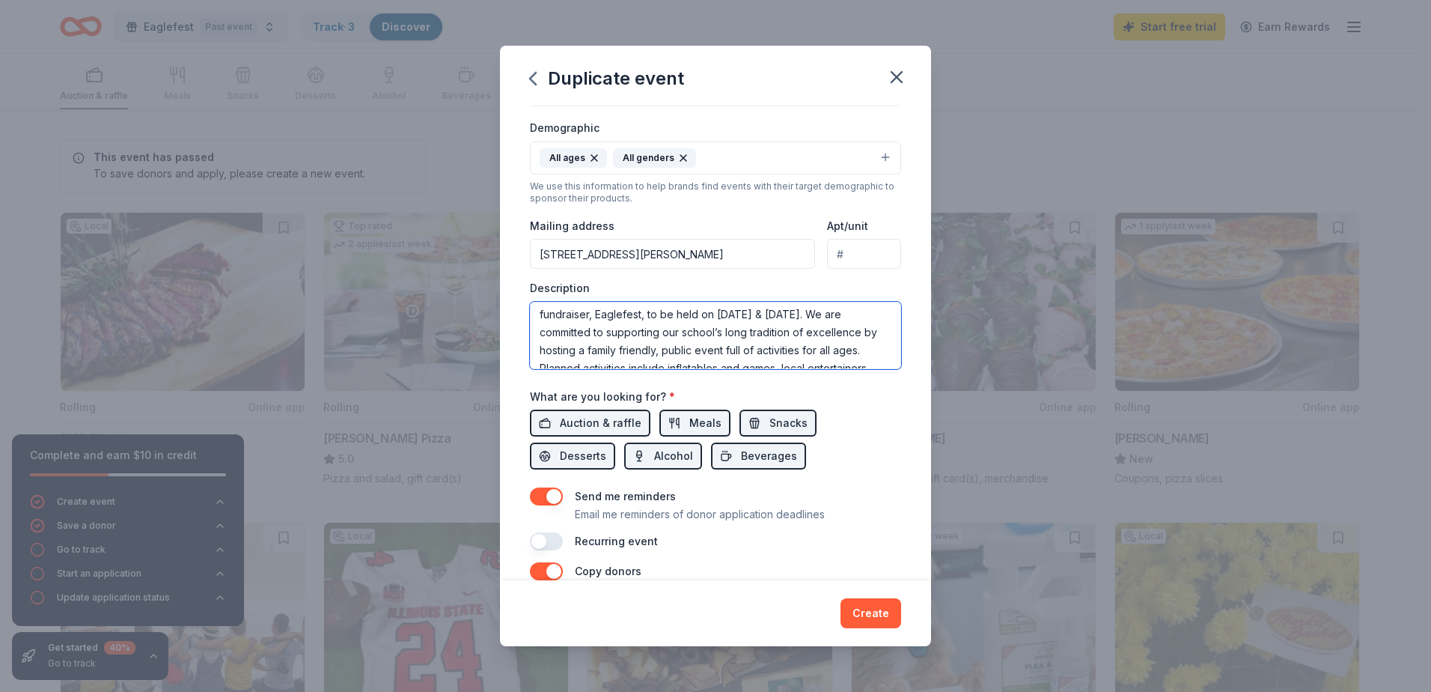
scroll to position [0, 0]
drag, startPoint x: 591, startPoint y: 336, endPoint x: 746, endPoint y: 331, distance: 155.0
click at [746, 331] on textarea "[DEMOGRAPHIC_DATA] School is seeking sponsors for their annual fundraiser, Eagl…" at bounding box center [715, 335] width 371 height 67
click at [734, 318] on textarea "[DEMOGRAPHIC_DATA] School is seeking sponsors for their annual fundraiser, Eagl…" at bounding box center [715, 335] width 371 height 67
click at [679, 342] on textarea "[DEMOGRAPHIC_DATA] School is seeking sponsors and donations for their annual fu…" at bounding box center [715, 335] width 371 height 67
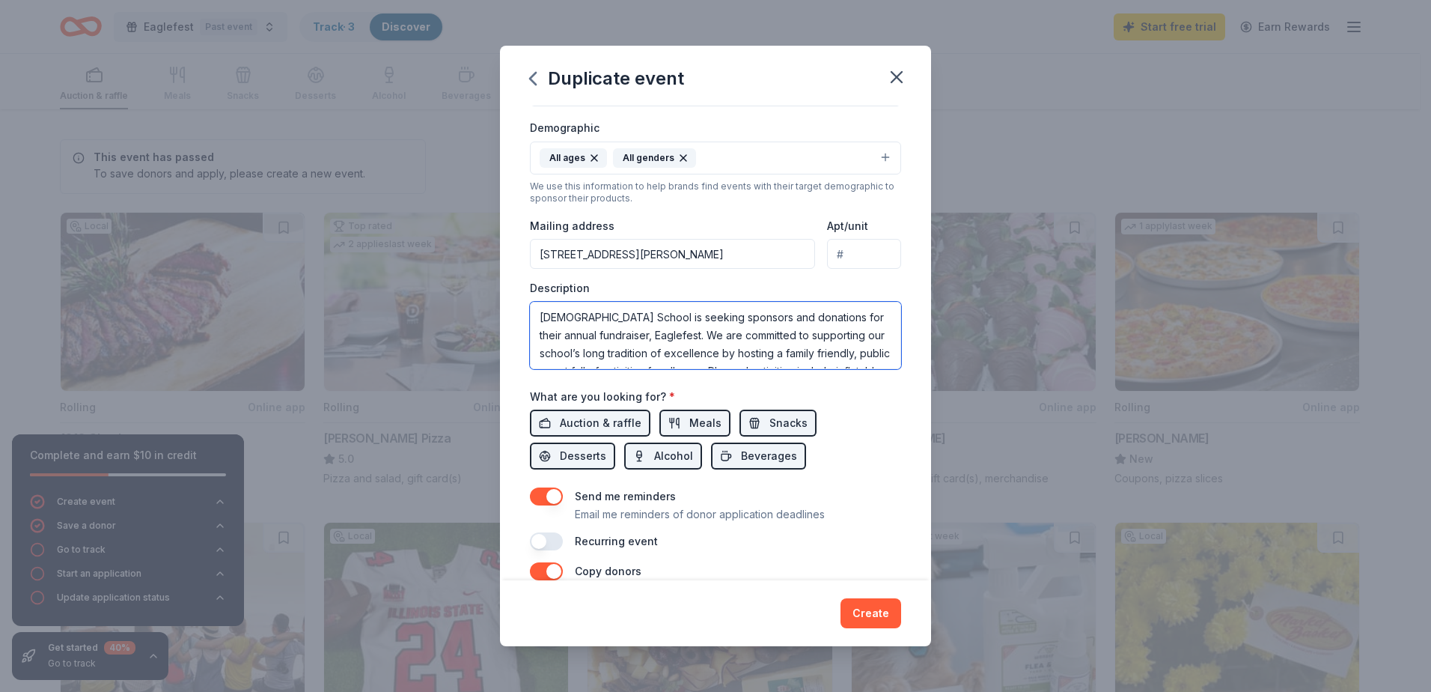
drag, startPoint x: 684, startPoint y: 338, endPoint x: 784, endPoint y: 335, distance: 99.6
click at [784, 335] on textarea "[DEMOGRAPHIC_DATA] School is seeking sponsors and donations for their annual fu…" at bounding box center [715, 335] width 371 height 67
click at [538, 361] on textarea "[DEMOGRAPHIC_DATA] School is seeking sponsors and donations for their annual fu…" at bounding box center [715, 335] width 371 height 67
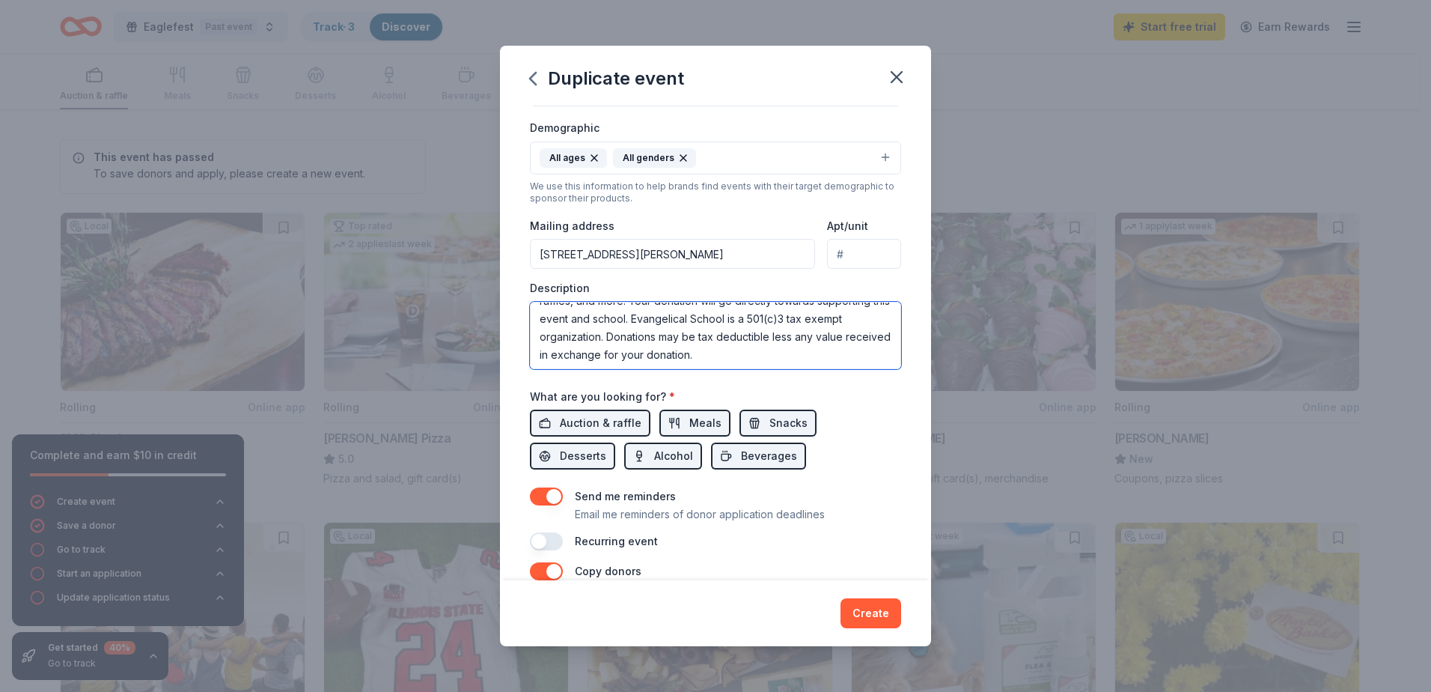
scroll to position [108, 0]
drag, startPoint x: 705, startPoint y: 336, endPoint x: 829, endPoint y: 354, distance: 125.6
click at [829, 354] on textarea "[DEMOGRAPHIC_DATA] School is seeking sponsors and donations for their annual fu…" at bounding box center [715, 335] width 371 height 67
drag, startPoint x: 678, startPoint y: 323, endPoint x: 806, endPoint y: 376, distance: 138.3
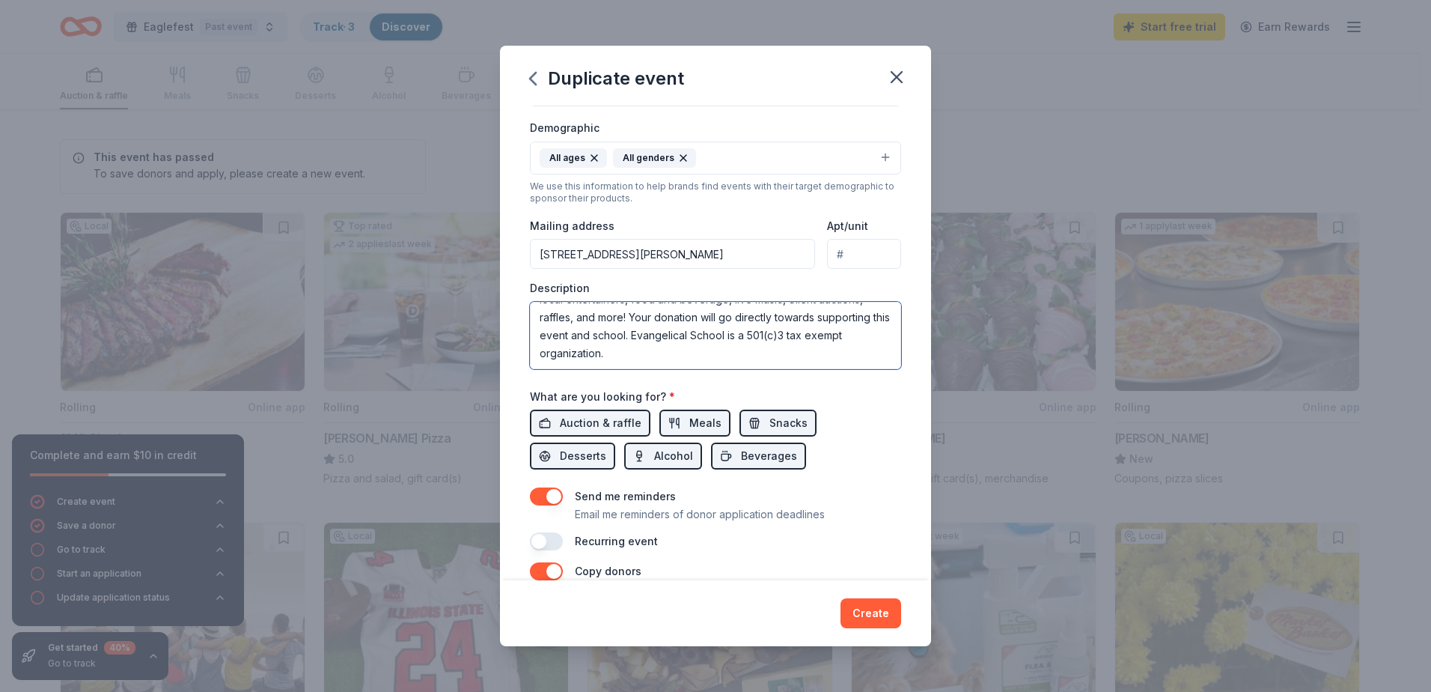
click at [806, 376] on div "Event name * Eaglefest 9 /100 Event website Attendance * 1000 Date * [DATE] ZIP…" at bounding box center [715, 203] width 371 height 695
paste textarea "Every contribution at Eaglefest makes a tangible difference. Funds raised at [G…"
click at [685, 312] on textarea "[DEMOGRAPHIC_DATA] School is seeking sponsors and donations for their annual fu…" at bounding box center [715, 335] width 371 height 67
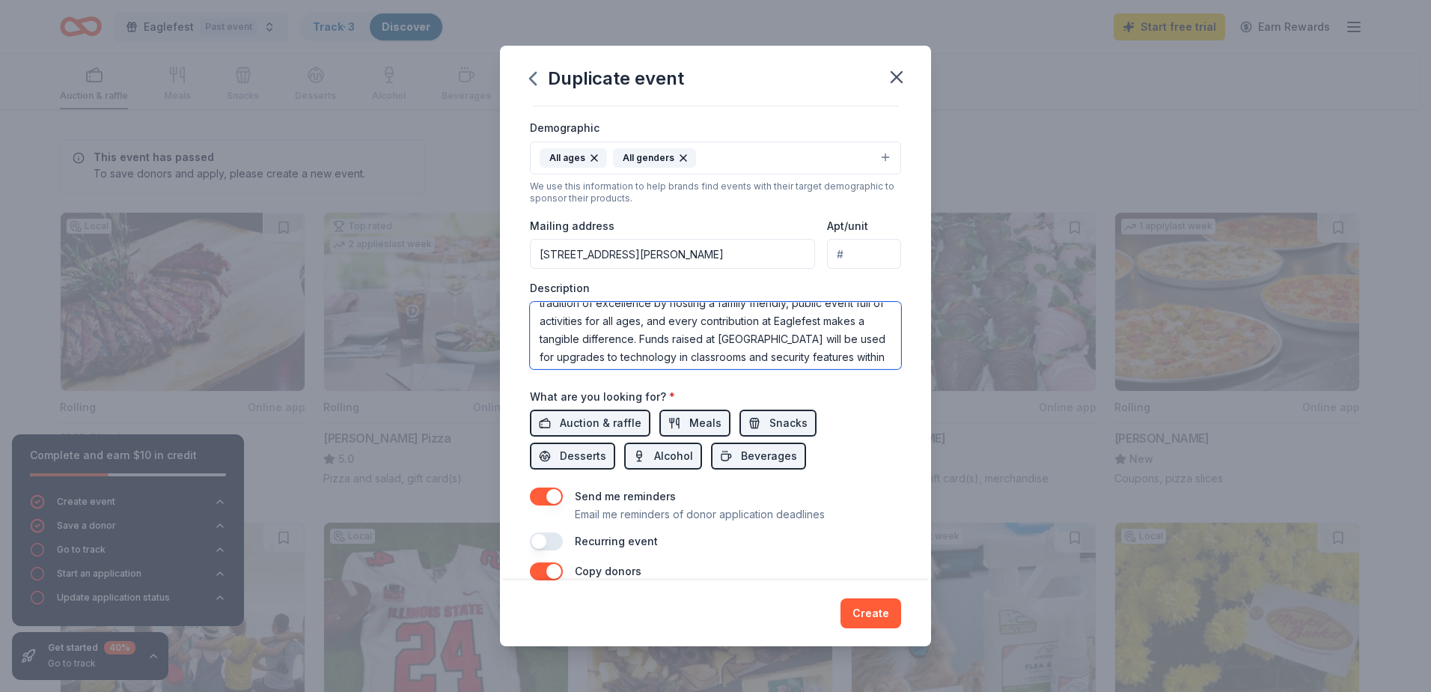
drag, startPoint x: 796, startPoint y: 316, endPoint x: 851, endPoint y: 328, distance: 56.7
click at [851, 328] on textarea "[DEMOGRAPHIC_DATA] School is seeking sponsors and donations for their annual fu…" at bounding box center [715, 335] width 371 height 67
drag, startPoint x: 705, startPoint y: 338, endPoint x: 773, endPoint y: 341, distance: 68.2
click at [773, 341] on textarea "[DEMOGRAPHIC_DATA] School is seeking sponsors and donations for their annual fu…" at bounding box center [715, 335] width 371 height 67
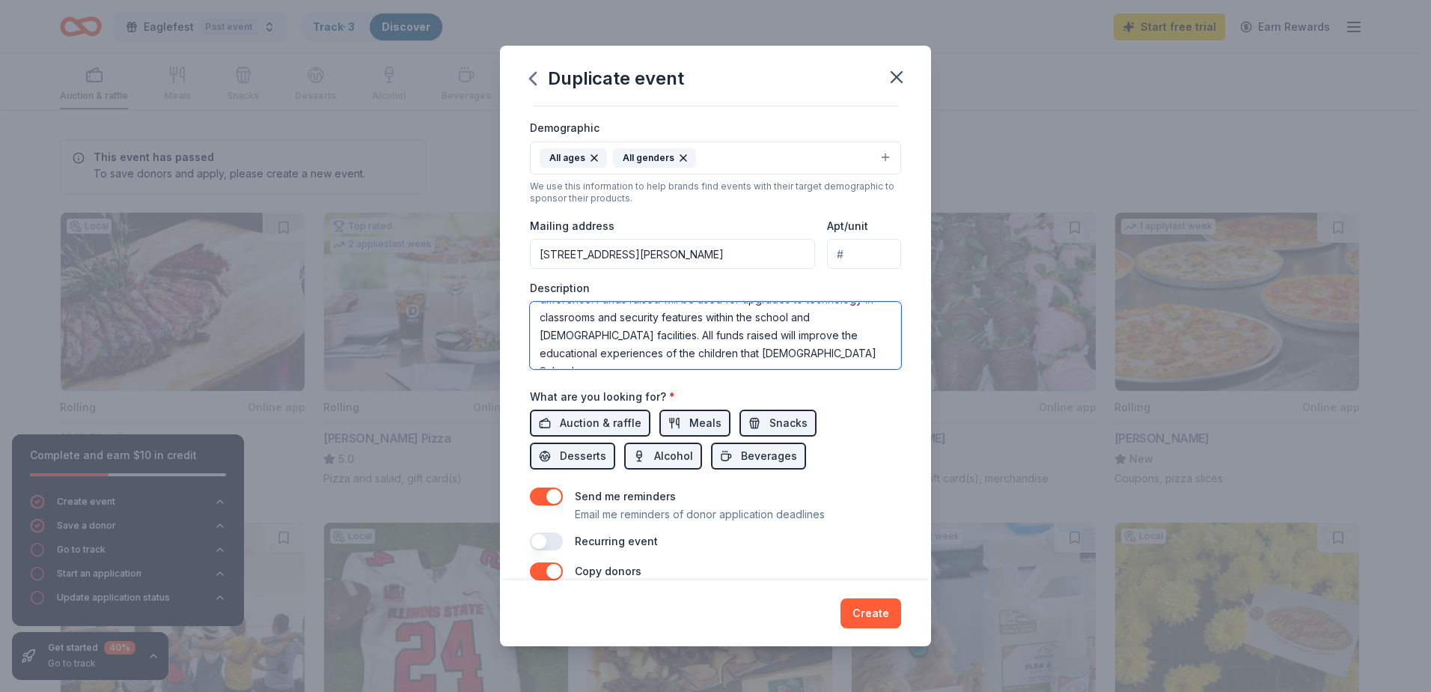
drag, startPoint x: 541, startPoint y: 337, endPoint x: 599, endPoint y: 338, distance: 57.7
click at [599, 338] on textarea "[DEMOGRAPHIC_DATA] School is seeking sponsors and donations for their annual fu…" at bounding box center [715, 335] width 371 height 67
click at [611, 356] on textarea "[DEMOGRAPHIC_DATA] School is seeking sponsors and donations for their annual fu…" at bounding box center [715, 335] width 371 height 67
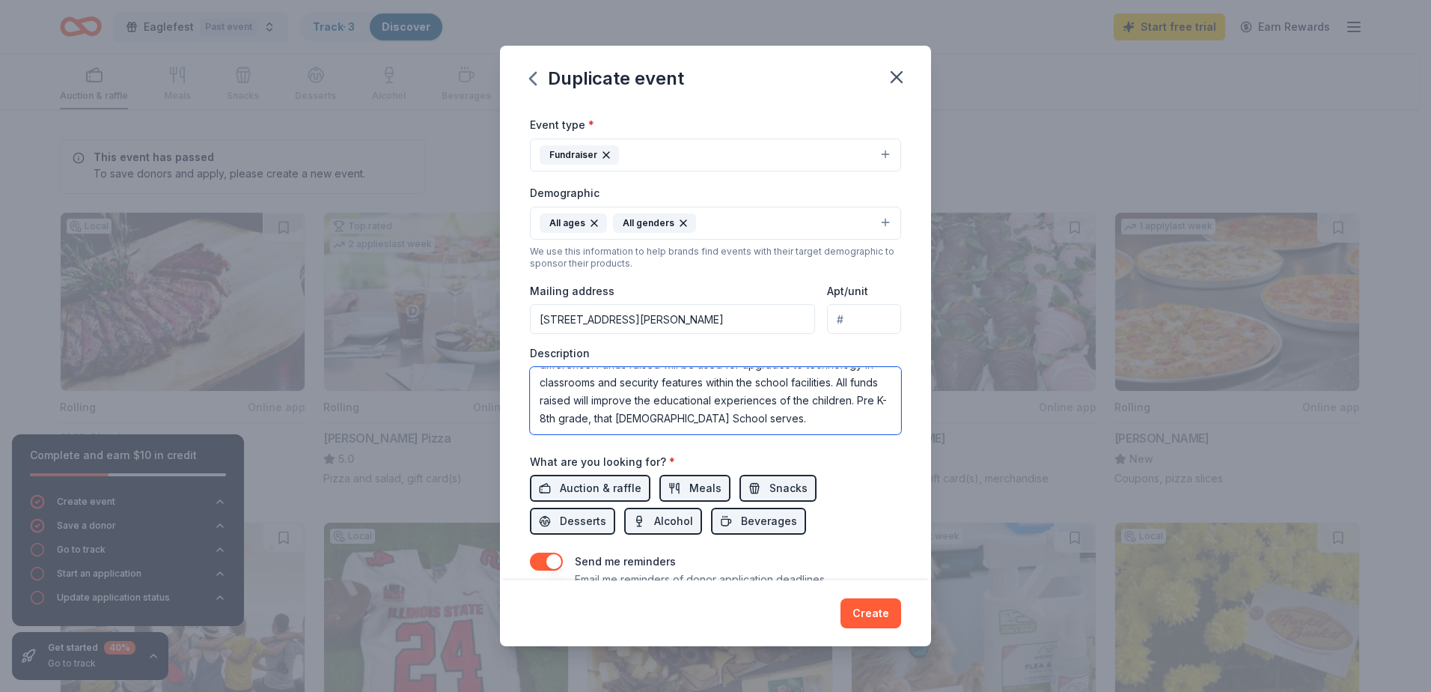
scroll to position [109, 0]
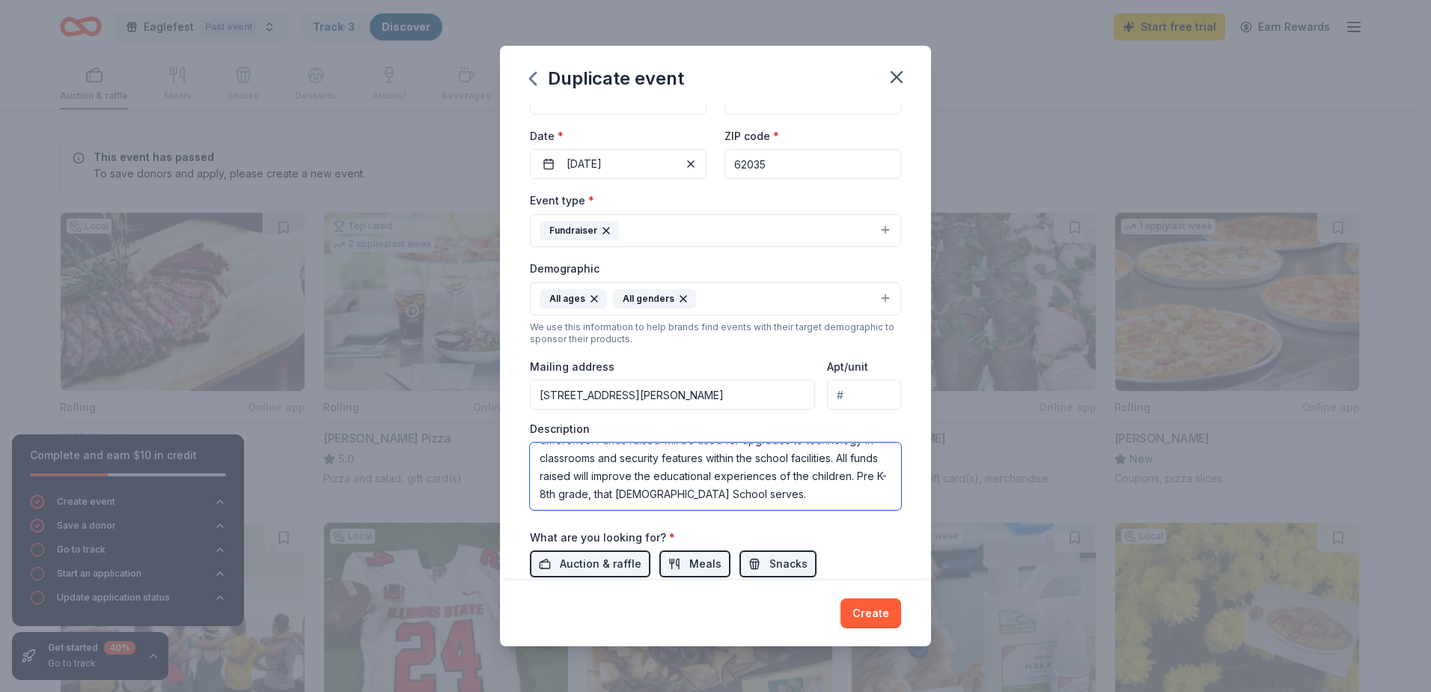
type textarea "[DEMOGRAPHIC_DATA] School is seeking sponsors and donations for their annual fu…"
click at [769, 403] on input "[STREET_ADDRESS][PERSON_NAME]" at bounding box center [672, 395] width 285 height 30
click at [772, 345] on div "Event type * Fundraiser Demographic All ages All genders We use this informatio…" at bounding box center [715, 350] width 371 height 318
click at [751, 386] on input "[STREET_ADDRESS][PERSON_NAME]" at bounding box center [672, 395] width 285 height 30
type input "[STREET_ADDRESS][PERSON_NAME]"
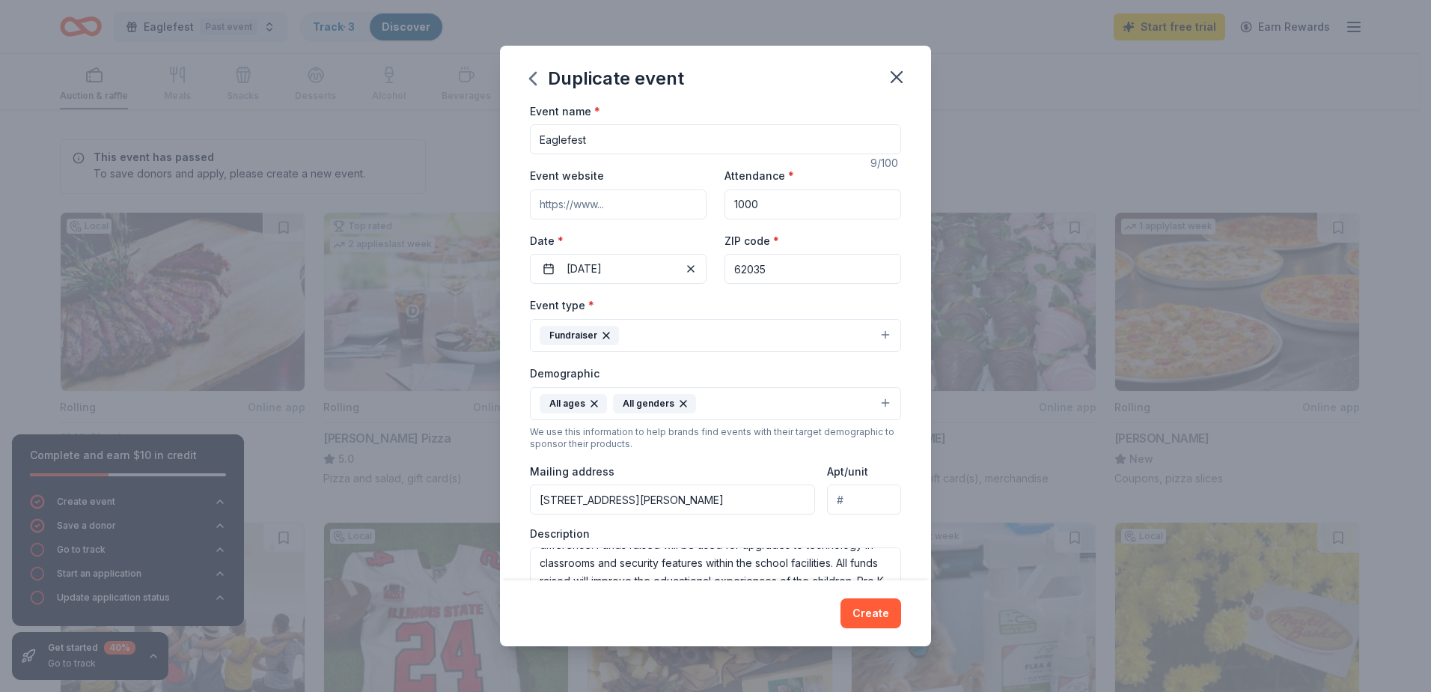
scroll to position [0, 0]
click at [577, 204] on input "Event website" at bounding box center [618, 208] width 177 height 30
paste input "[URL][DOMAIN_NAME]"
type input "[URL][DOMAIN_NAME]"
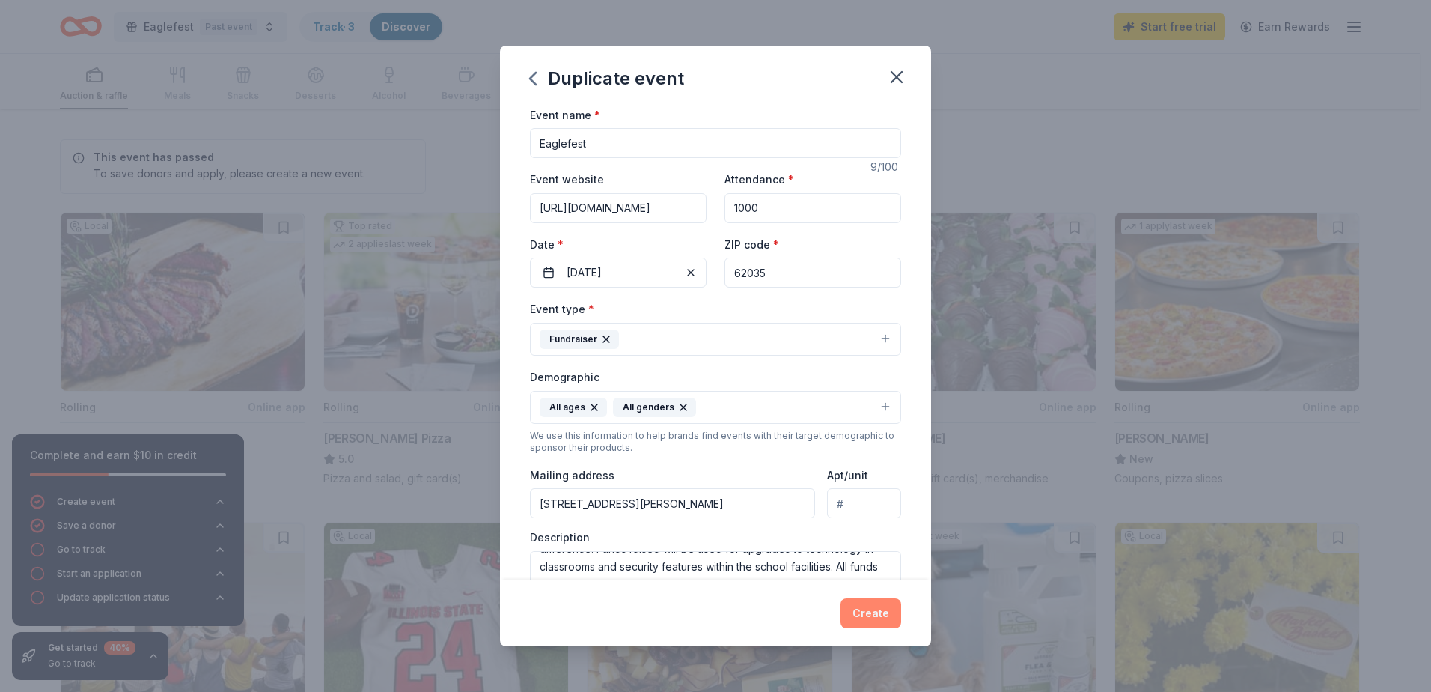
click at [873, 621] on button "Create" at bounding box center [871, 613] width 61 height 30
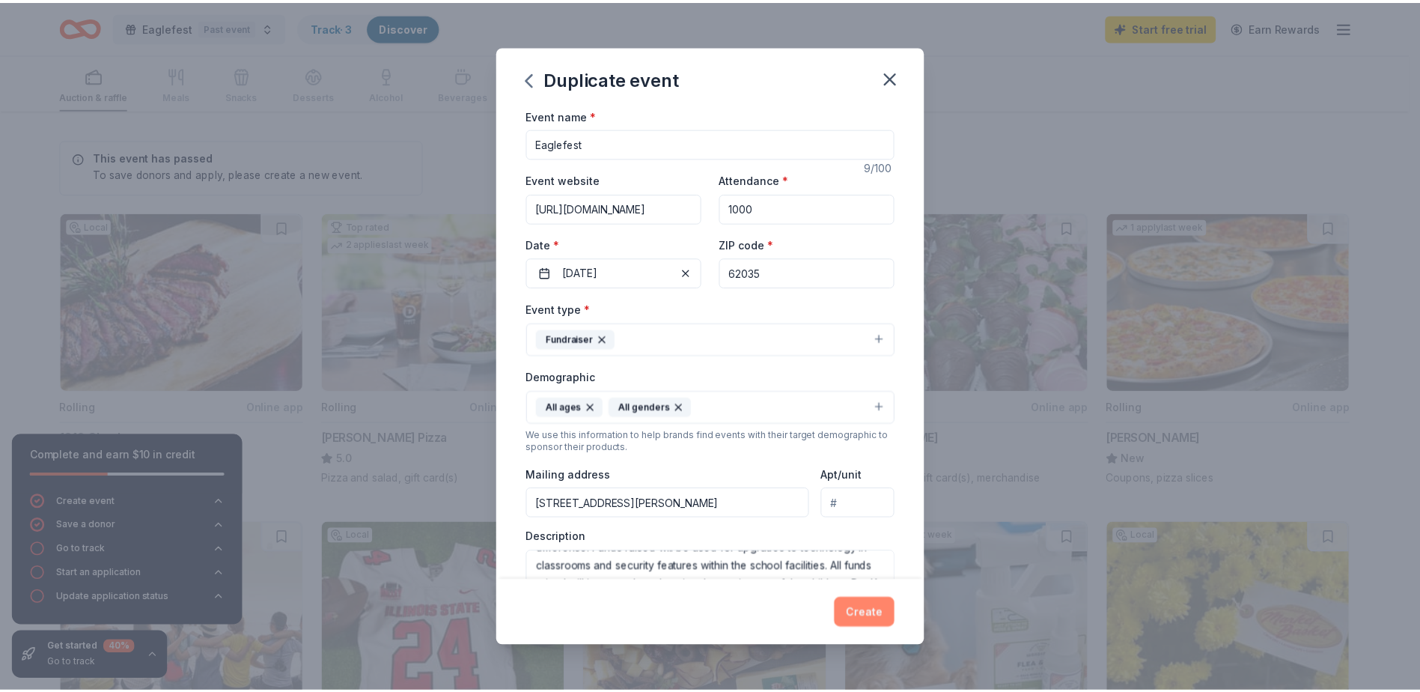
scroll to position [0, 0]
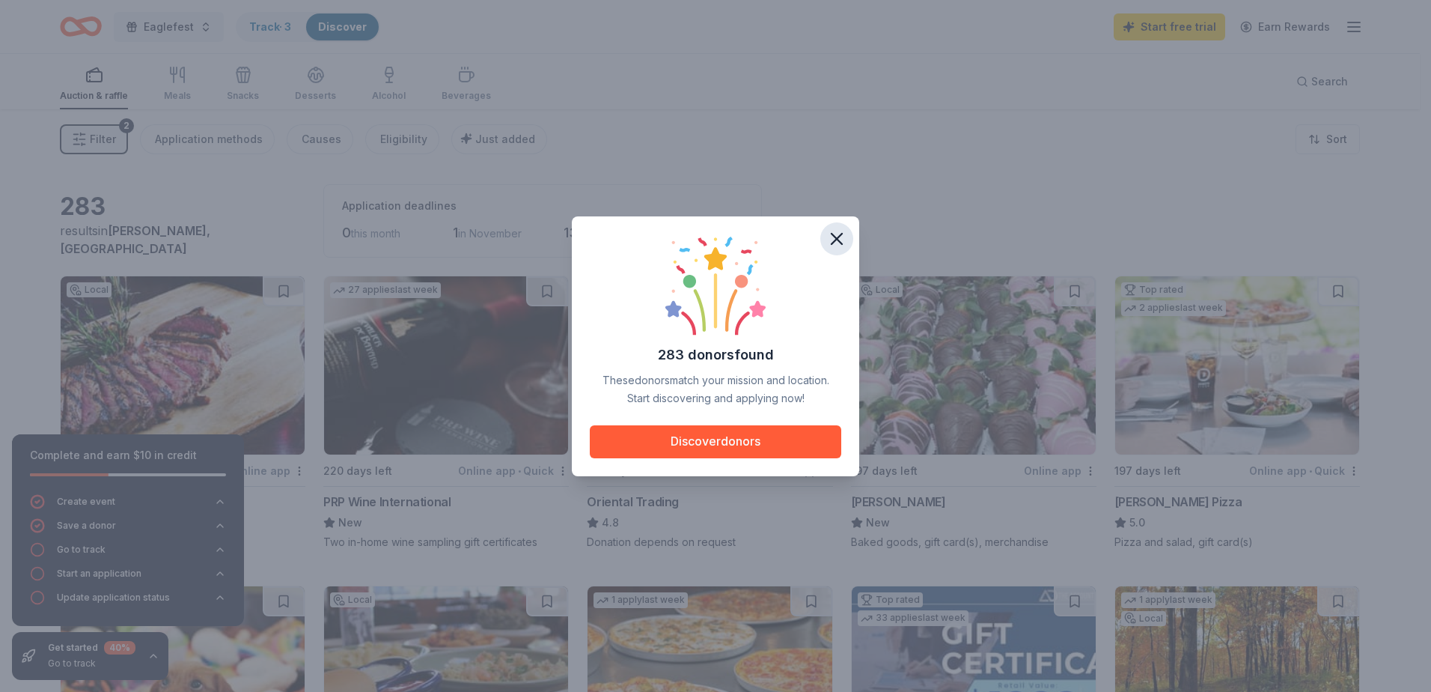
click at [840, 242] on icon "button" at bounding box center [837, 239] width 10 height 10
